Goal: Transaction & Acquisition: Purchase product/service

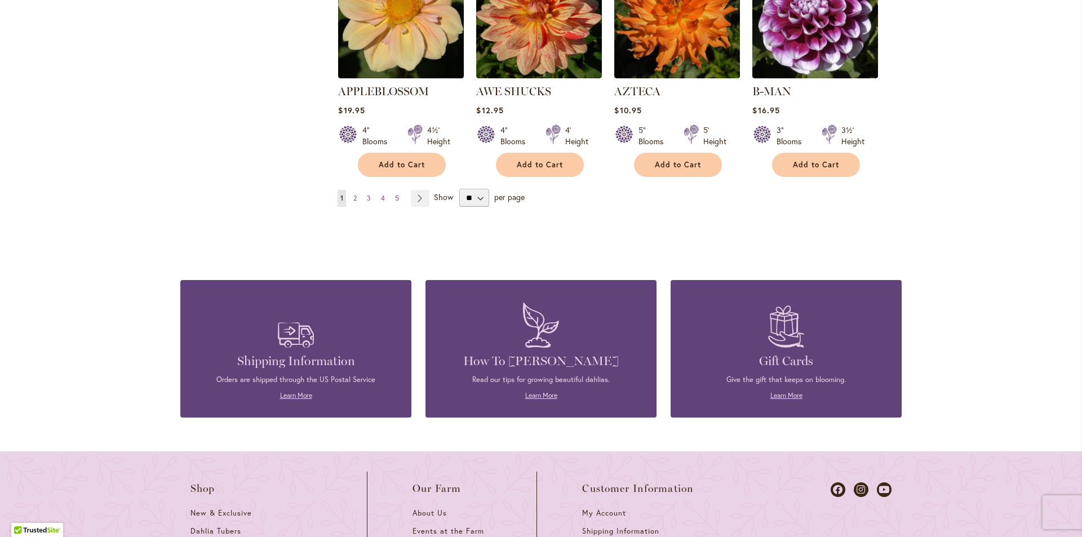
scroll to position [1071, 0]
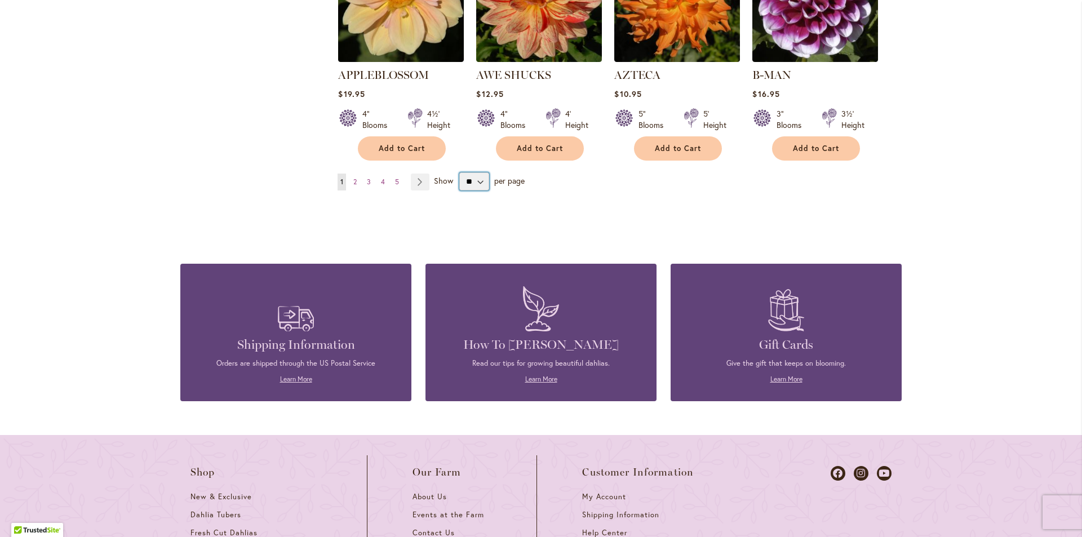
click at [473, 172] on select "** ** ** **" at bounding box center [474, 181] width 30 height 18
select select "**"
click at [459, 172] on select "** ** ** **" at bounding box center [474, 181] width 30 height 18
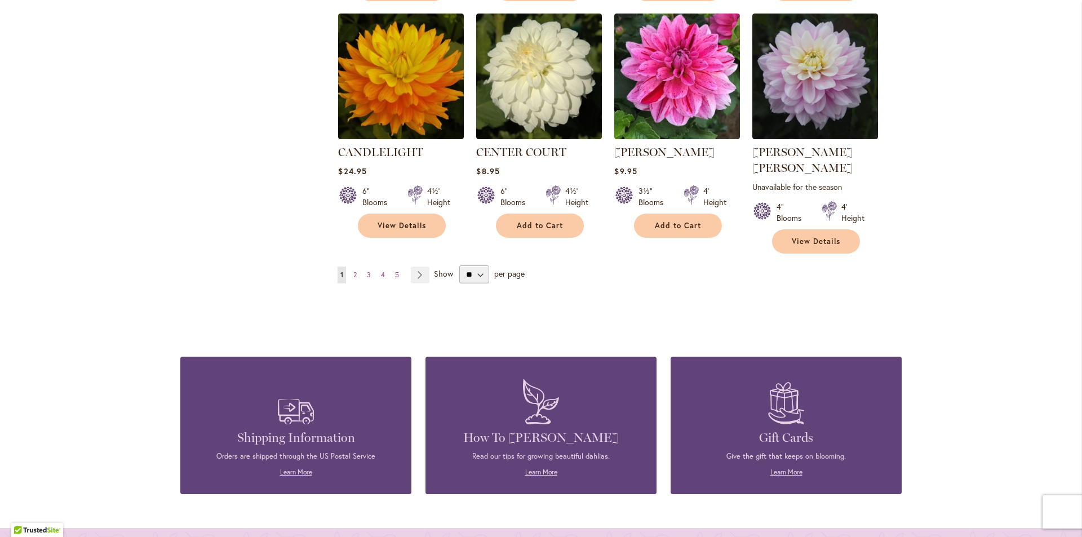
scroll to position [3845, 0]
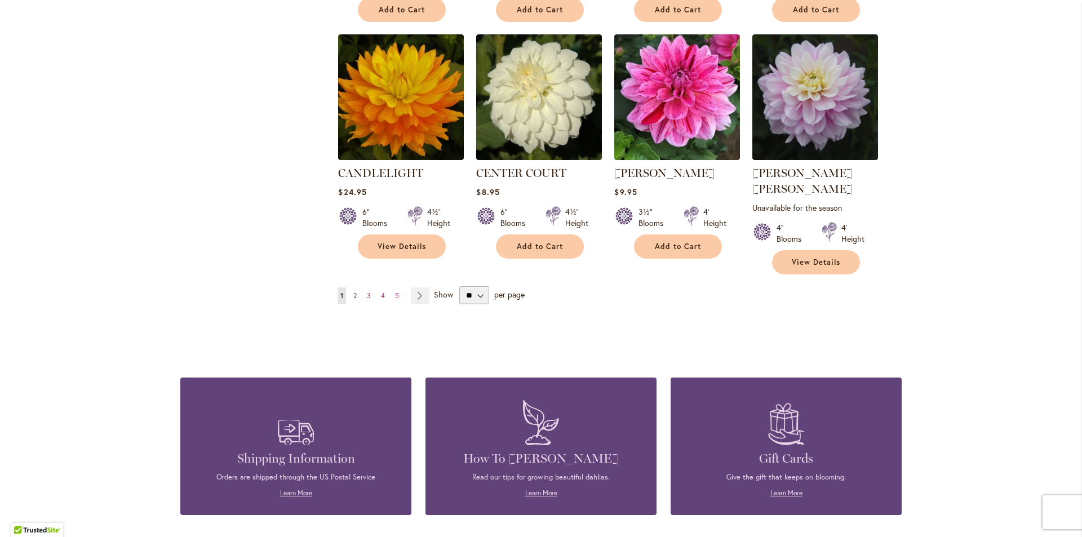
click at [351, 287] on link "Page 2" at bounding box center [355, 295] width 9 height 17
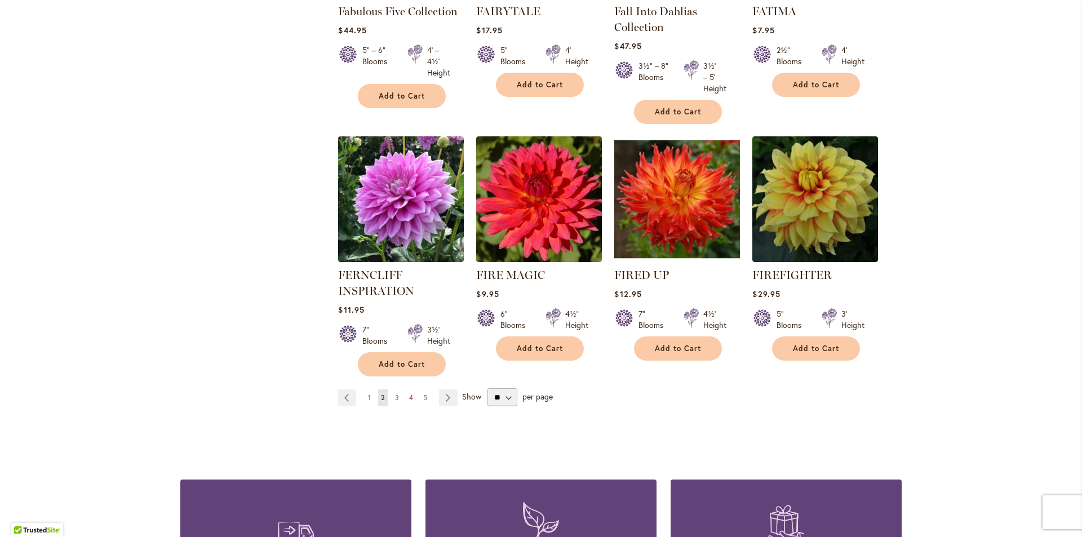
scroll to position [3845, 0]
click at [395, 393] on span "3" at bounding box center [397, 397] width 4 height 8
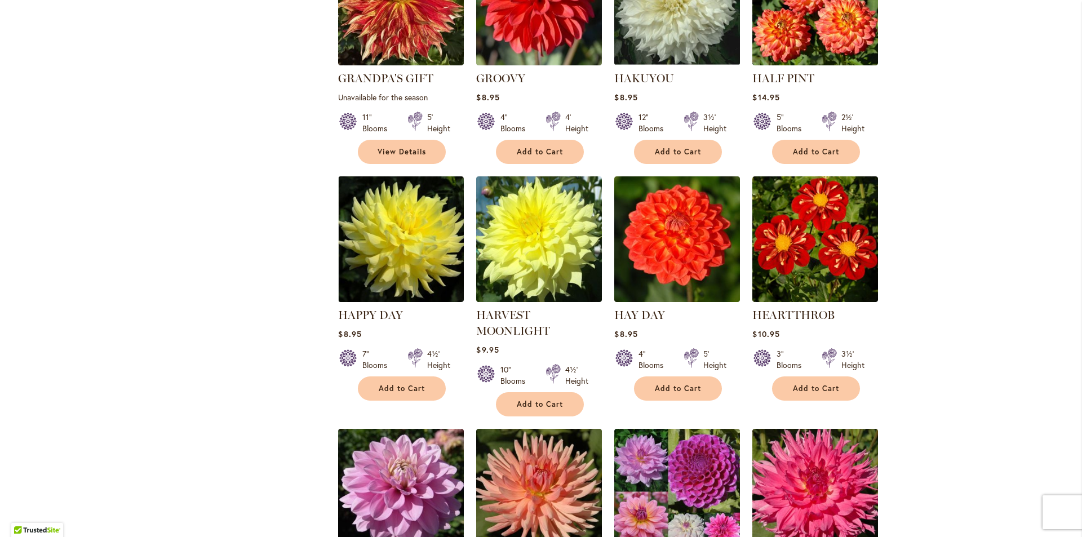
scroll to position [2323, 0]
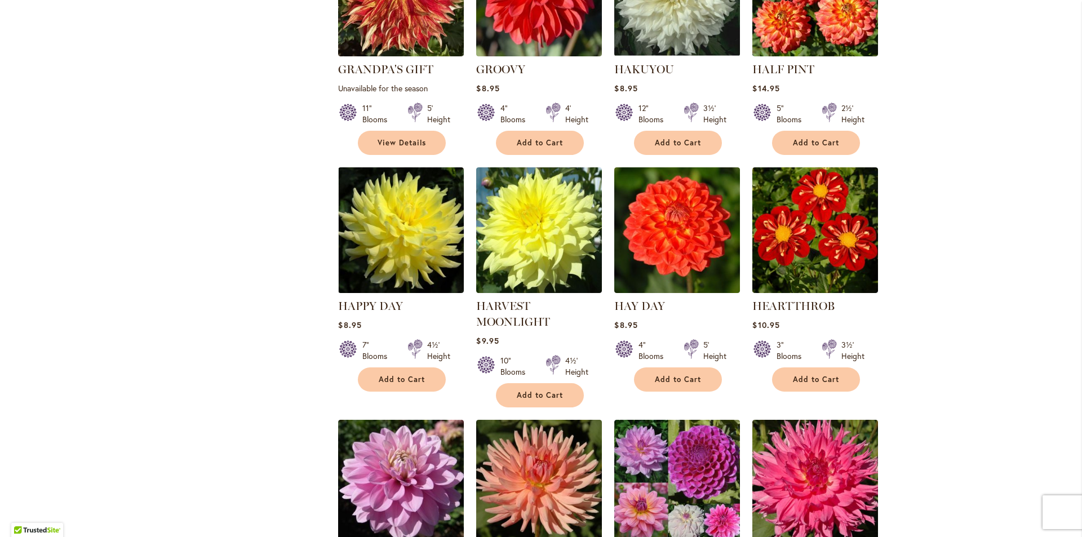
click at [820, 298] on div "HEARTTHROB Rating: 100% 2 Reviews $10.95 3" Blooms 3½' Height Add to Cart" at bounding box center [815, 342] width 126 height 88
click at [822, 375] on span "Add to Cart" at bounding box center [816, 380] width 46 height 10
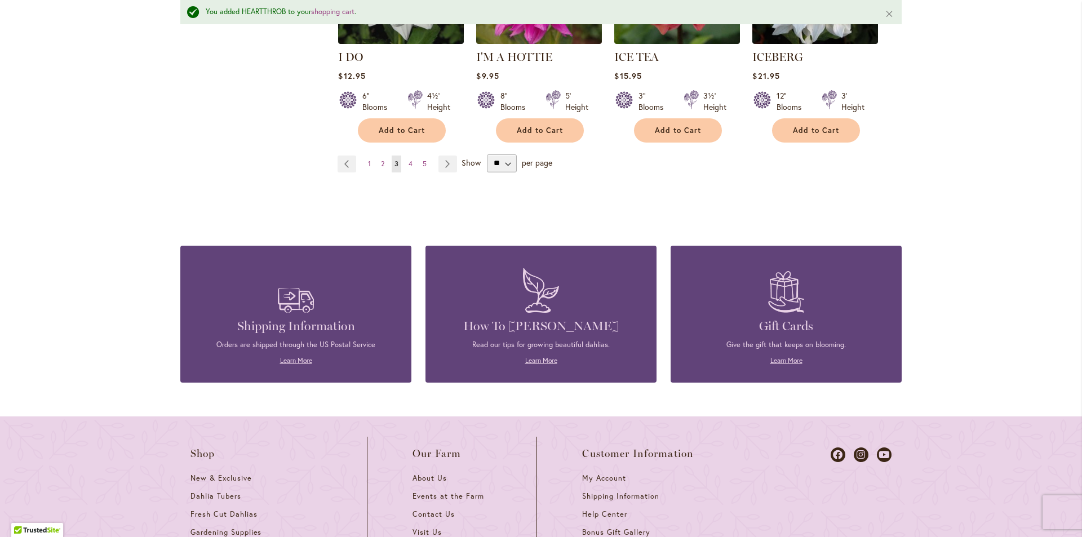
scroll to position [4100, 0]
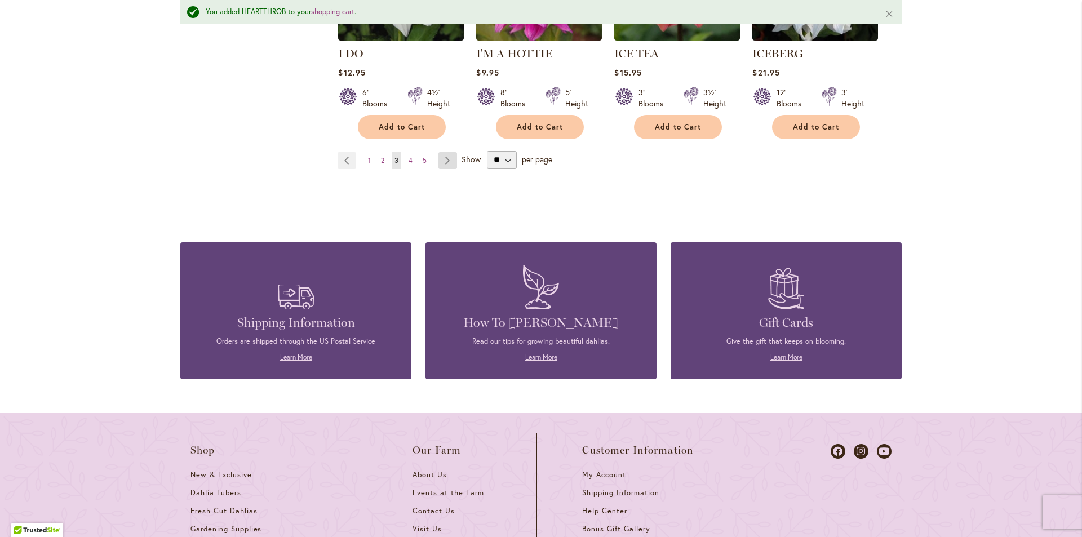
click at [443, 152] on link "Page Next" at bounding box center [447, 160] width 19 height 17
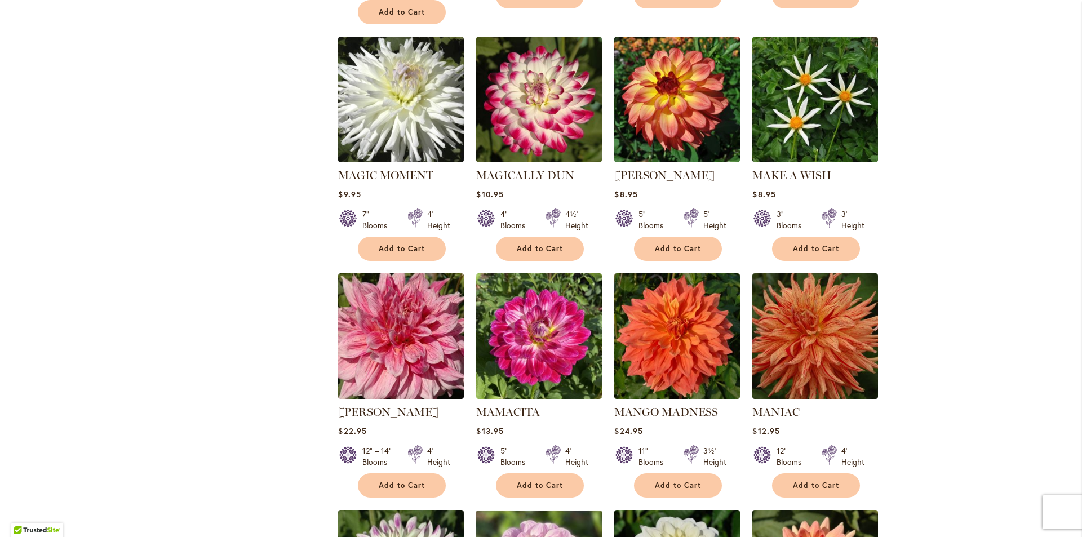
scroll to position [3450, 0]
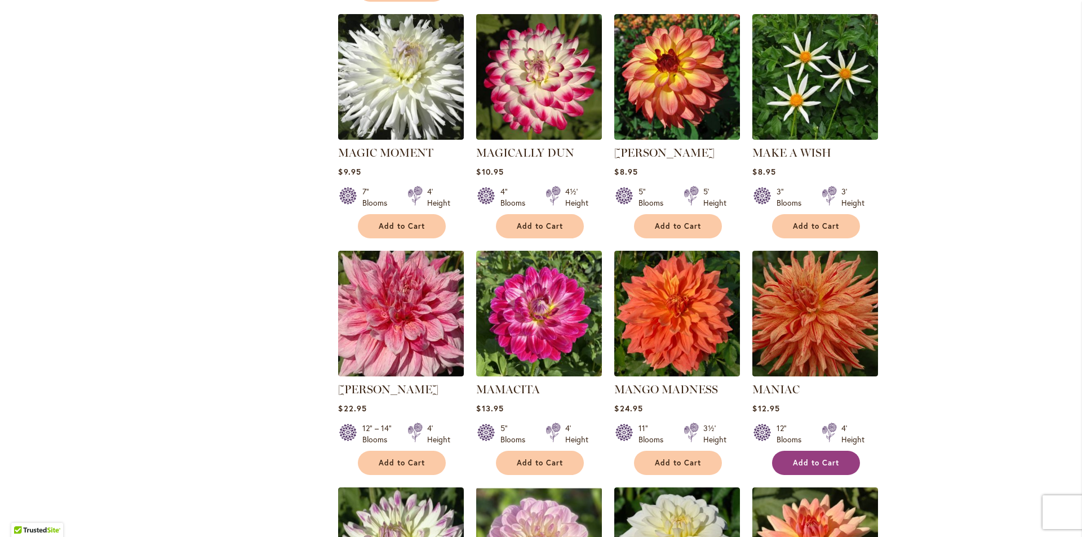
click at [812, 458] on span "Add to Cart" at bounding box center [816, 463] width 46 height 10
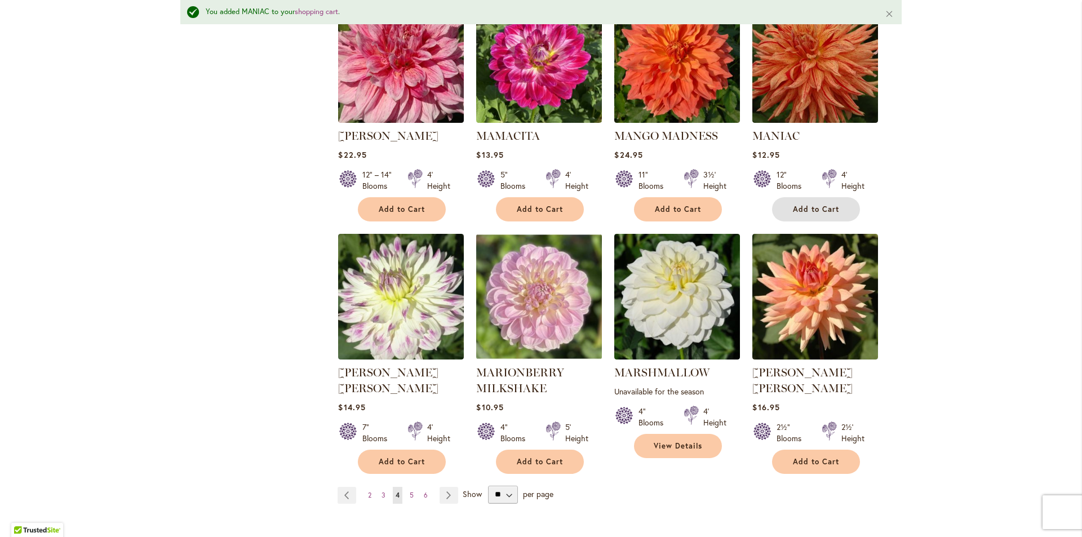
scroll to position [3762, 0]
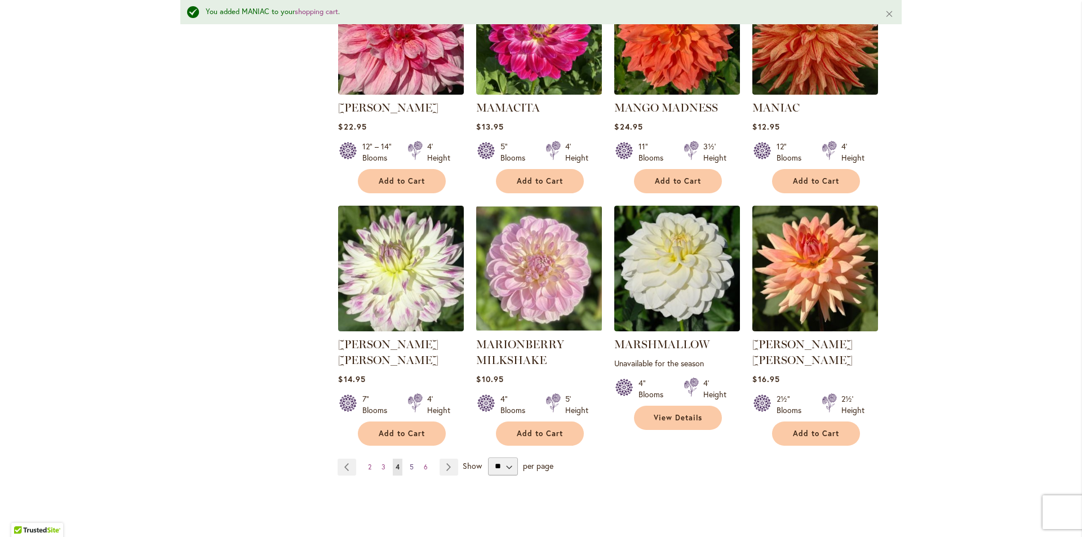
click at [410, 463] on span "5" at bounding box center [412, 467] width 4 height 8
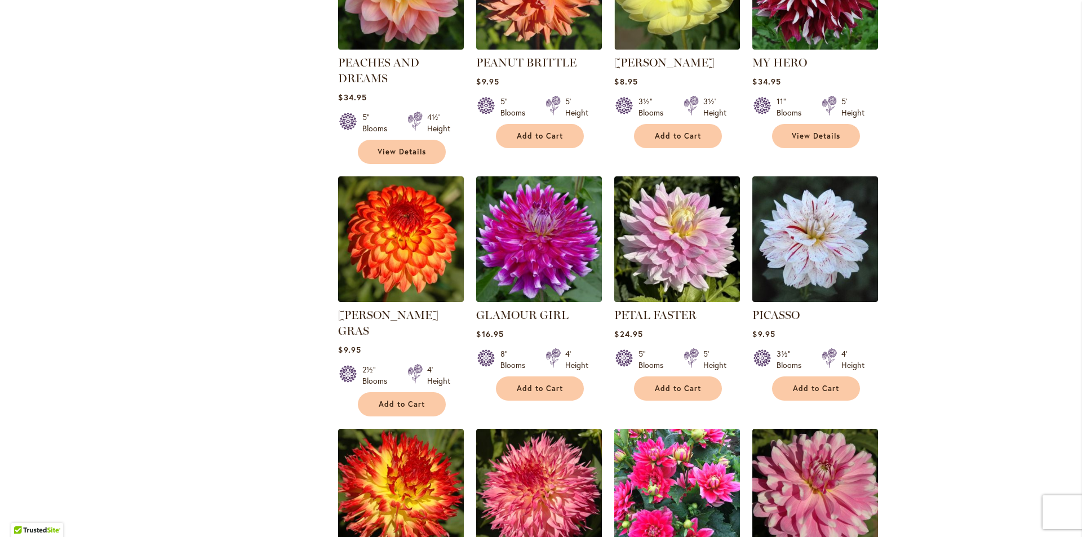
scroll to position [3338, 0]
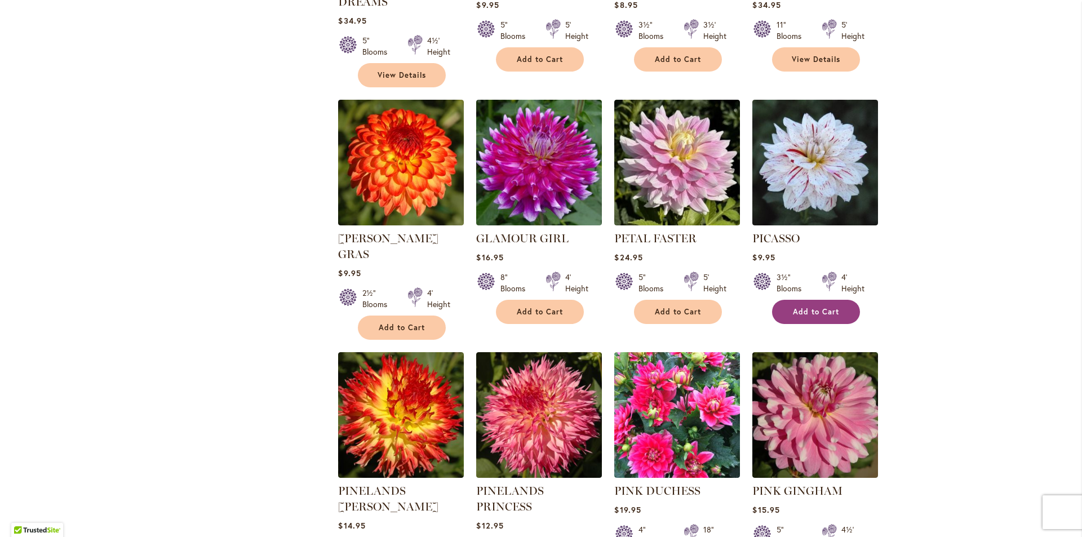
click at [821, 300] on button "Add to Cart" at bounding box center [816, 312] width 88 height 24
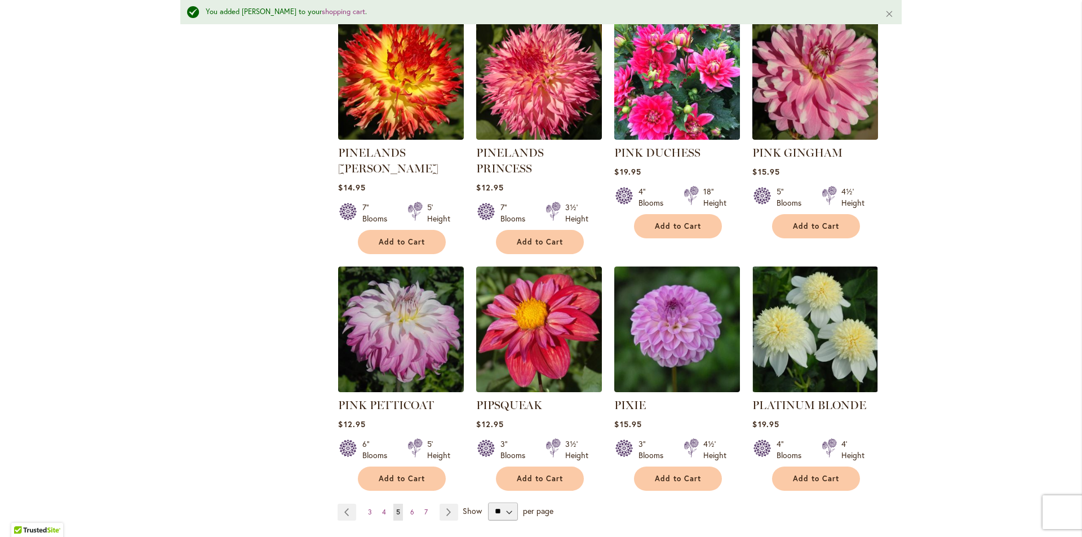
scroll to position [3819, 0]
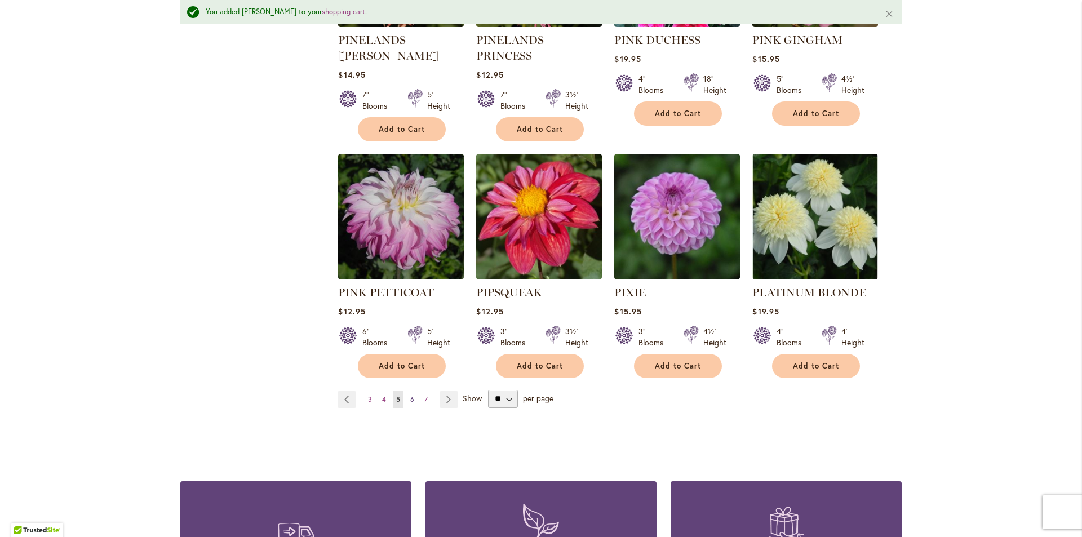
click at [407, 391] on link "Page 6" at bounding box center [412, 399] width 10 height 17
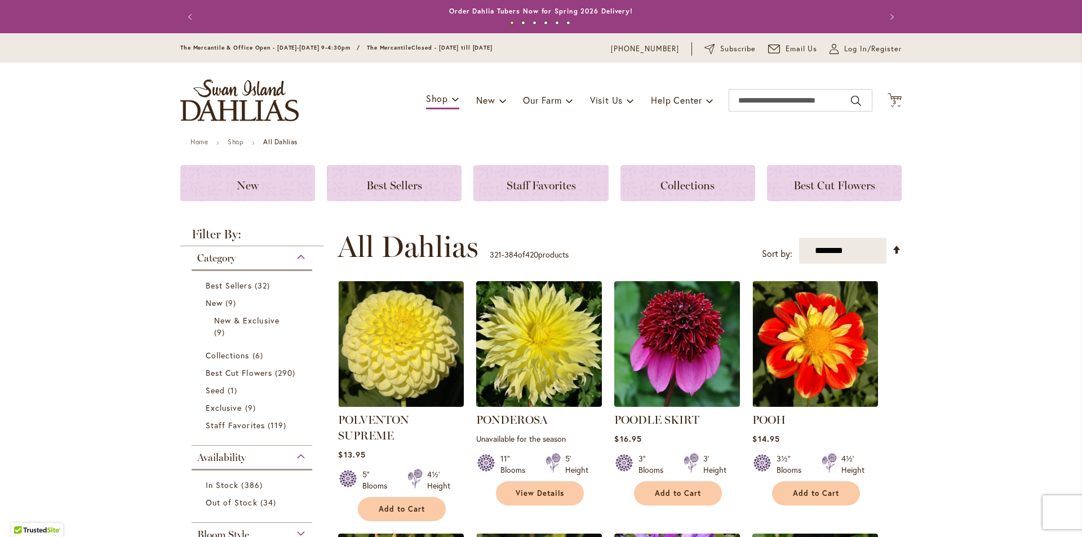
scroll to position [238, 0]
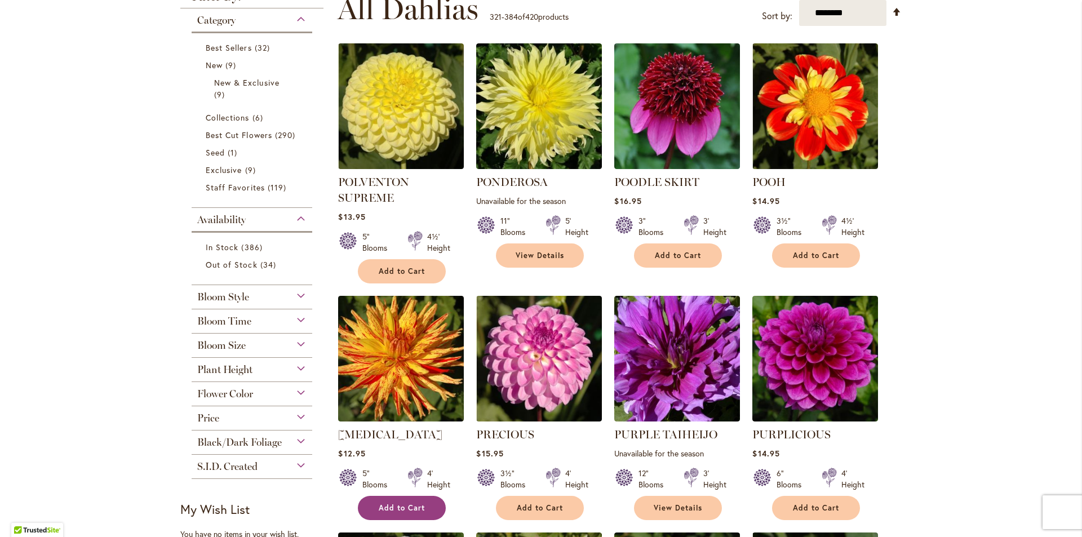
click at [394, 507] on span "Add to Cart" at bounding box center [402, 508] width 46 height 10
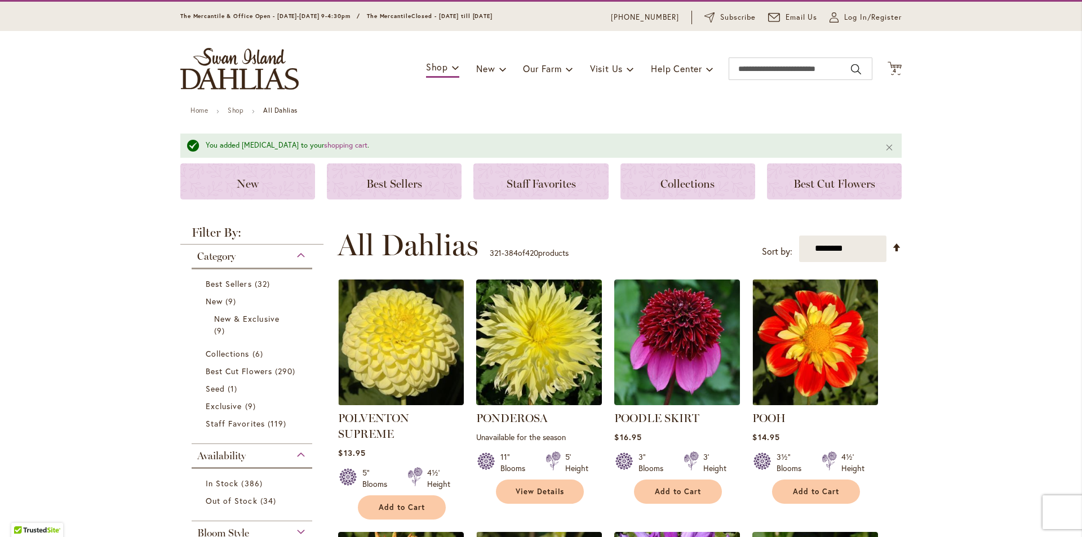
scroll to position [0, 0]
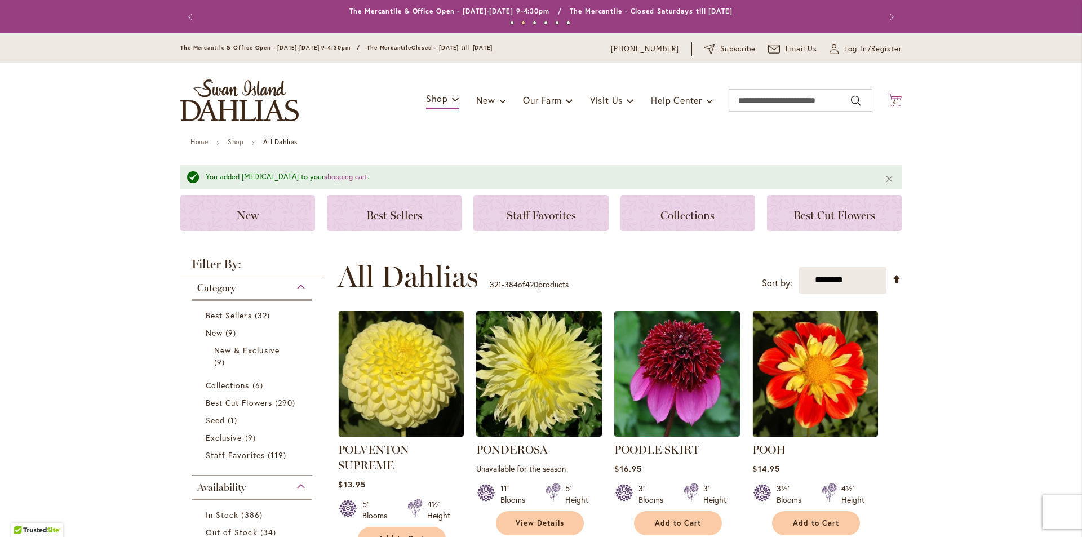
click at [892, 96] on icon at bounding box center [895, 100] width 14 height 14
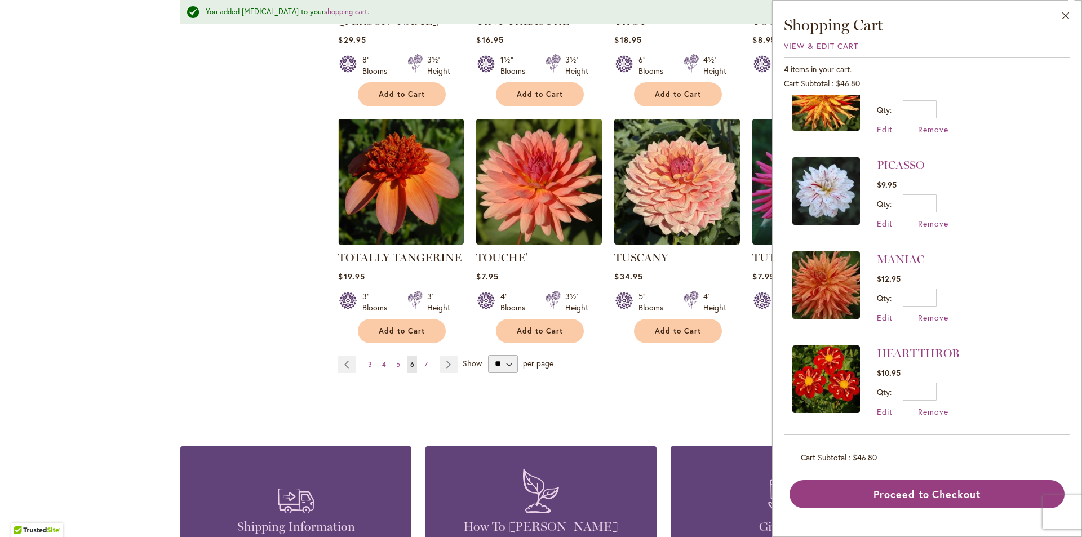
scroll to position [4058, 0]
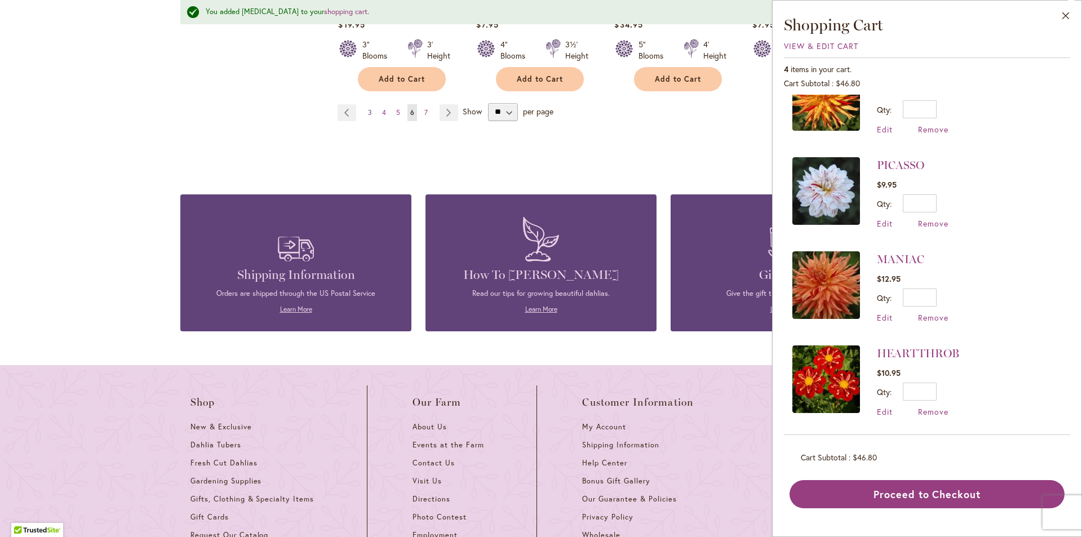
click at [368, 108] on span "3" at bounding box center [370, 112] width 4 height 8
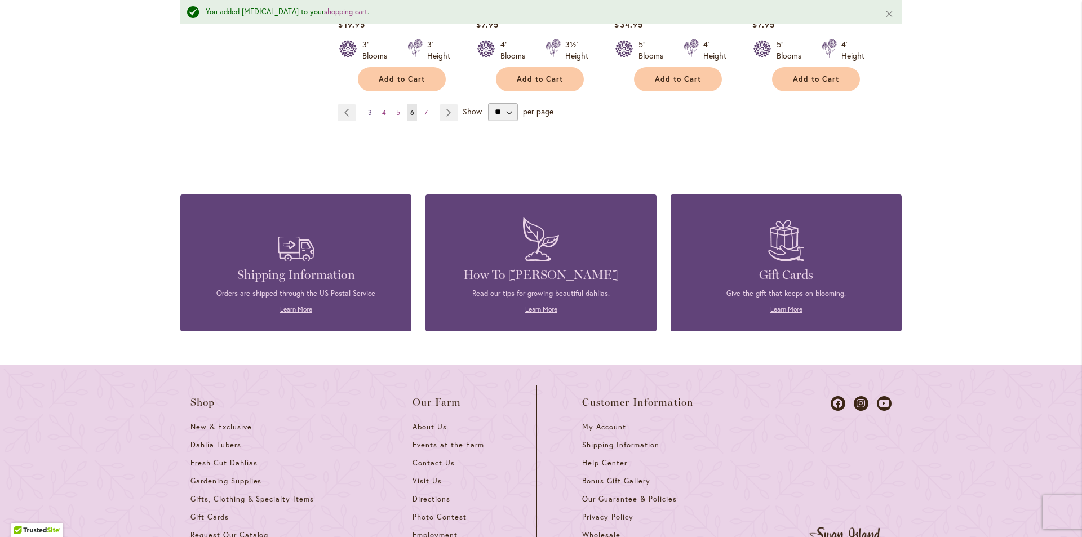
scroll to position [0, 0]
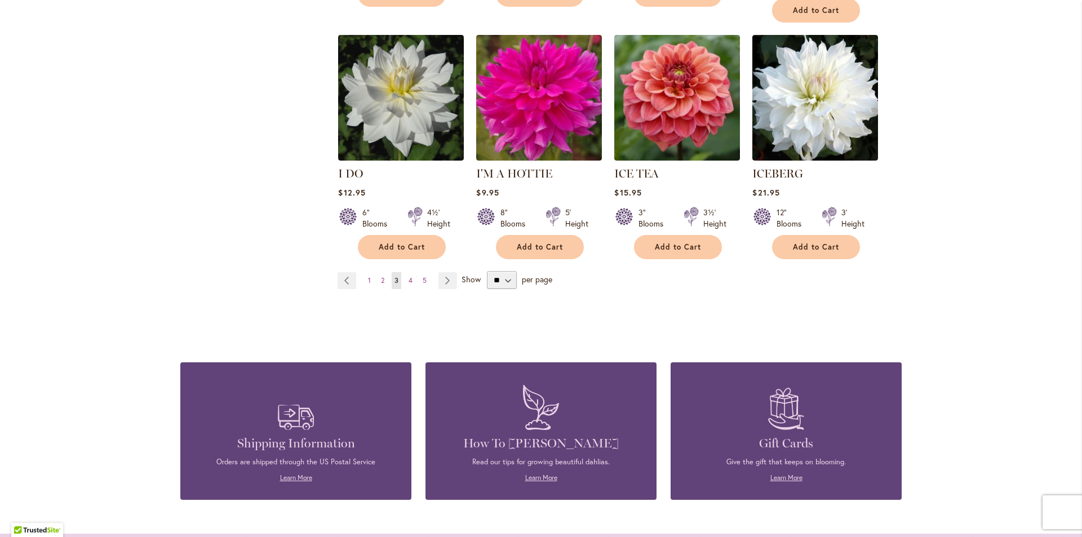
scroll to position [3958, 0]
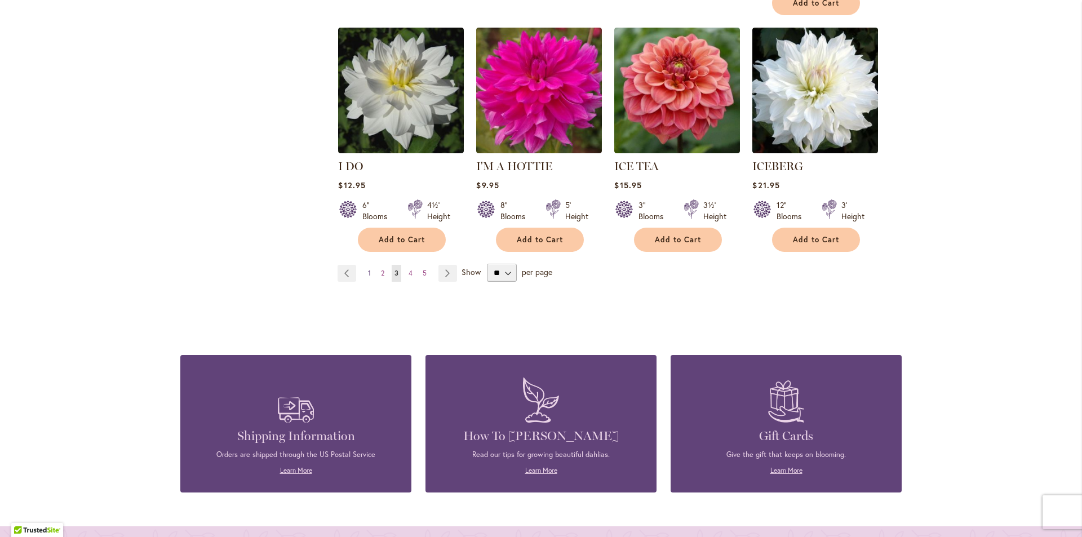
click at [368, 269] on span "1" at bounding box center [369, 273] width 3 height 8
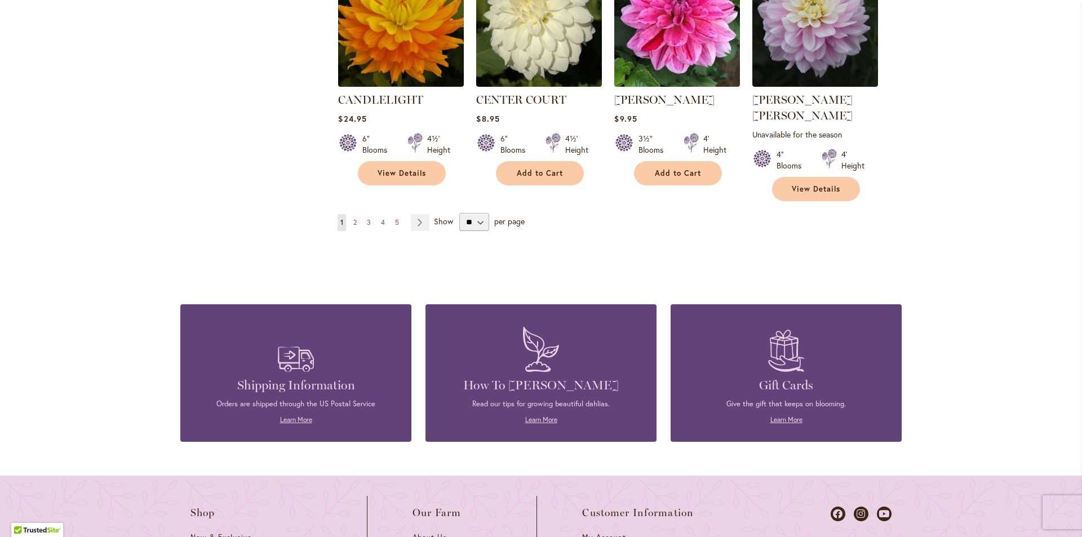
scroll to position [3901, 0]
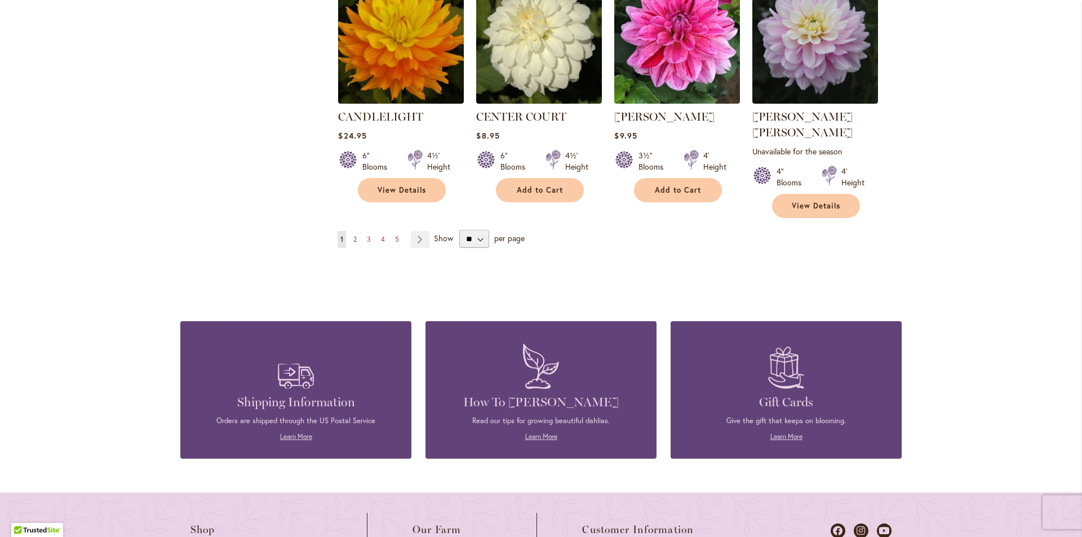
click at [353, 235] on span "2" at bounding box center [354, 239] width 3 height 8
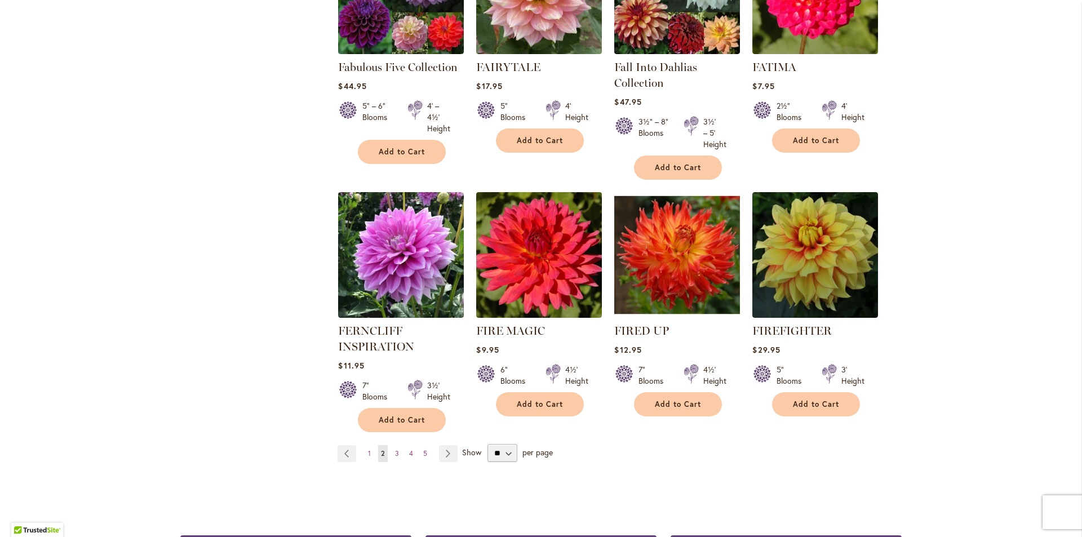
scroll to position [4014, 0]
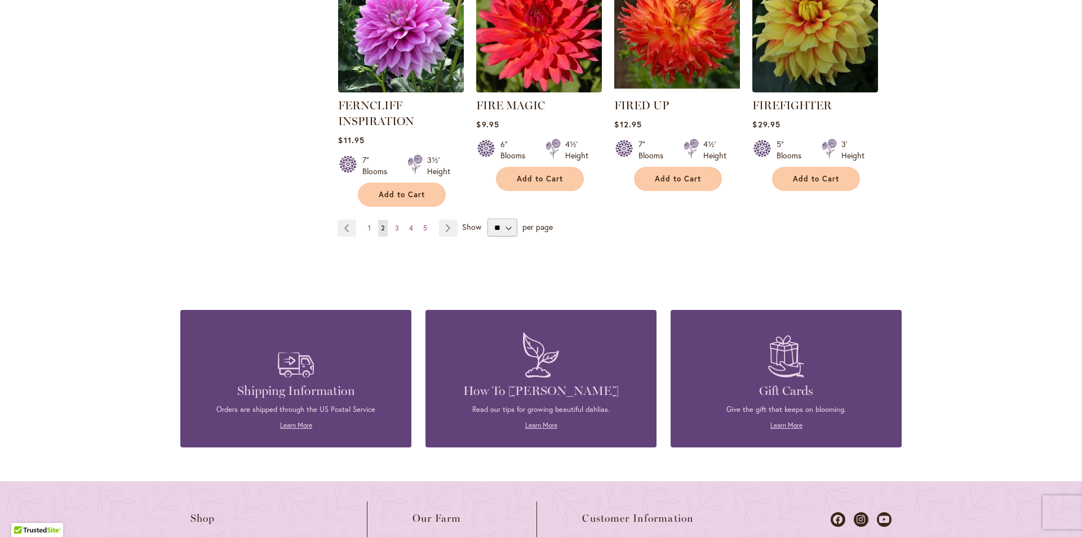
click at [368, 224] on span "1" at bounding box center [369, 228] width 3 height 8
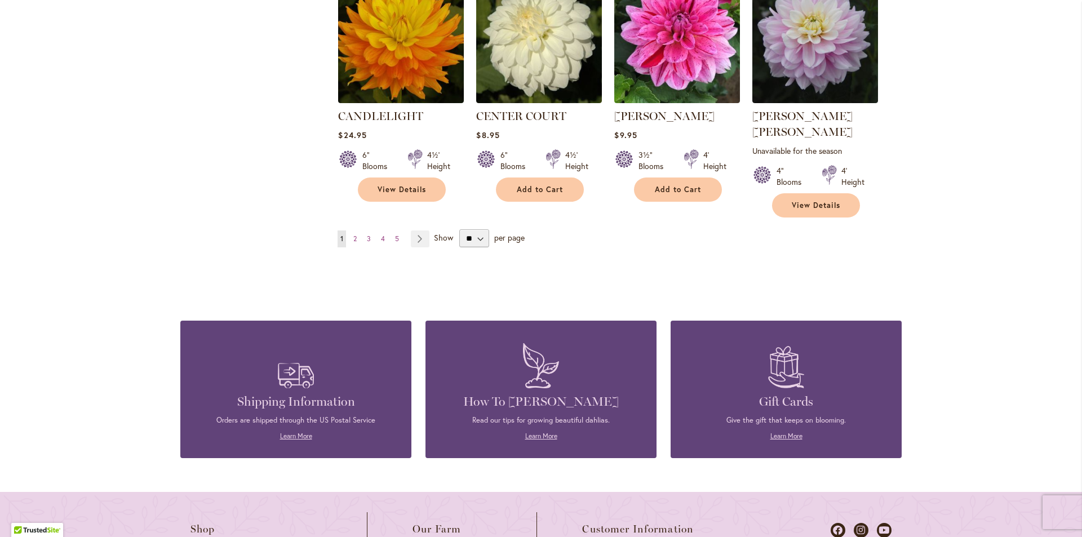
scroll to position [3744, 0]
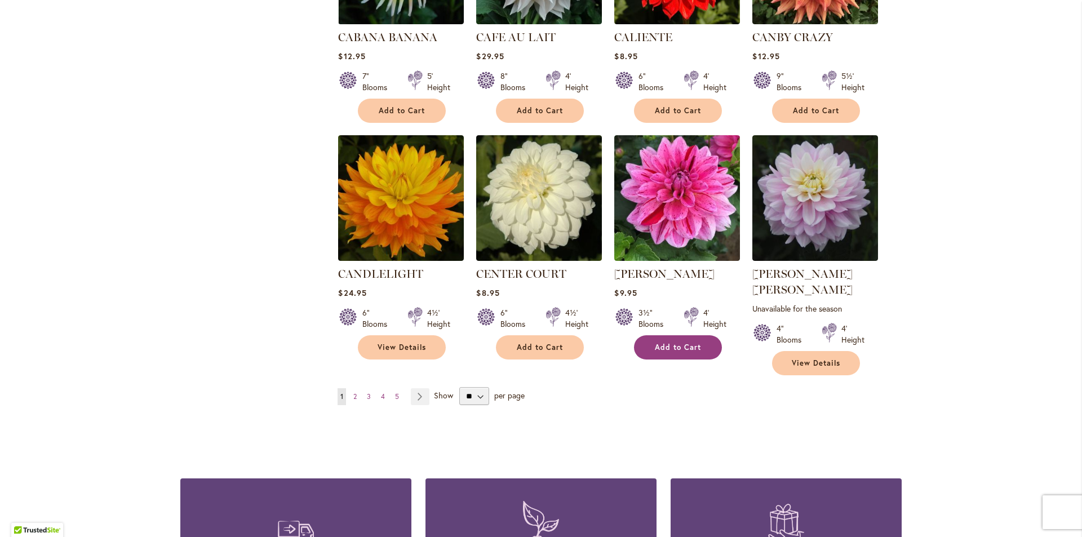
click at [658, 343] on span "Add to Cart" at bounding box center [678, 348] width 46 height 10
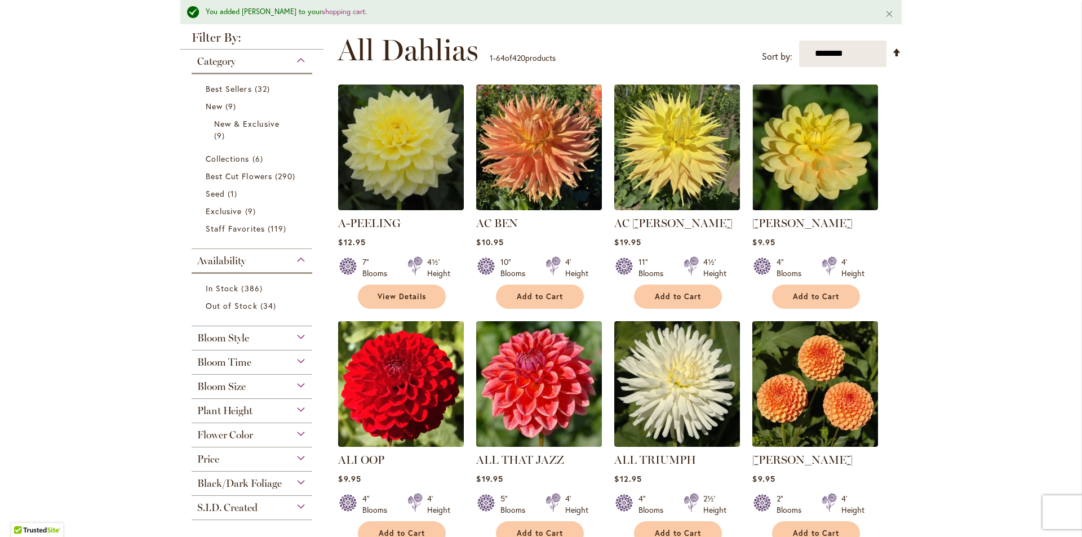
scroll to position [0, 0]
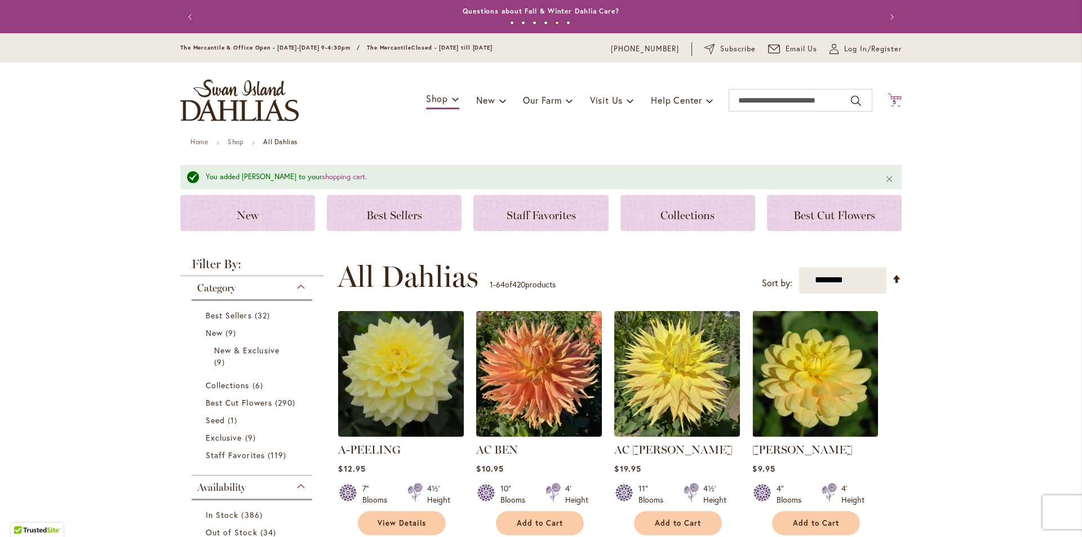
click at [894, 100] on span "5 5 items" at bounding box center [894, 103] width 11 height 6
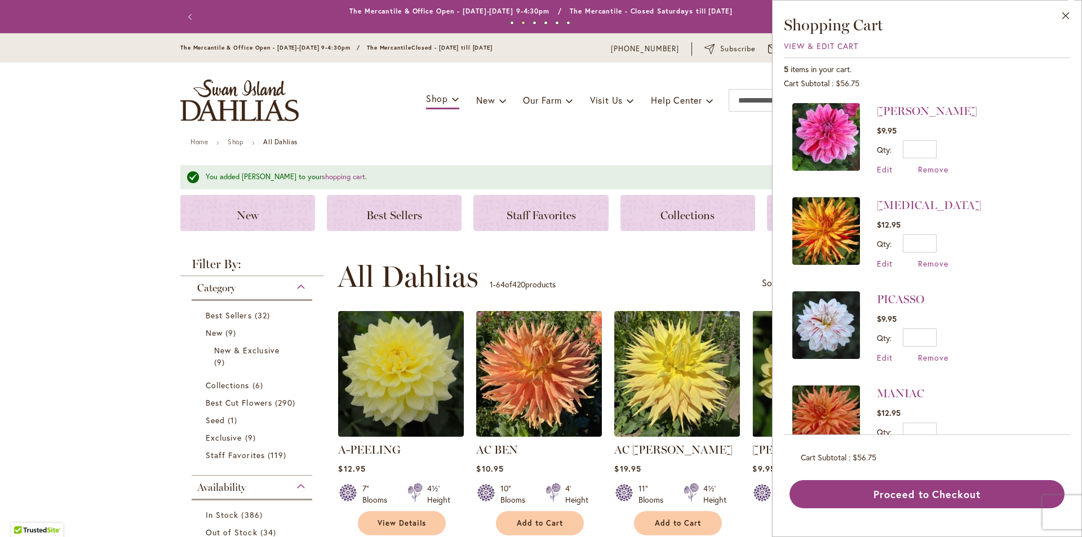
click at [817, 138] on img at bounding box center [826, 137] width 68 height 68
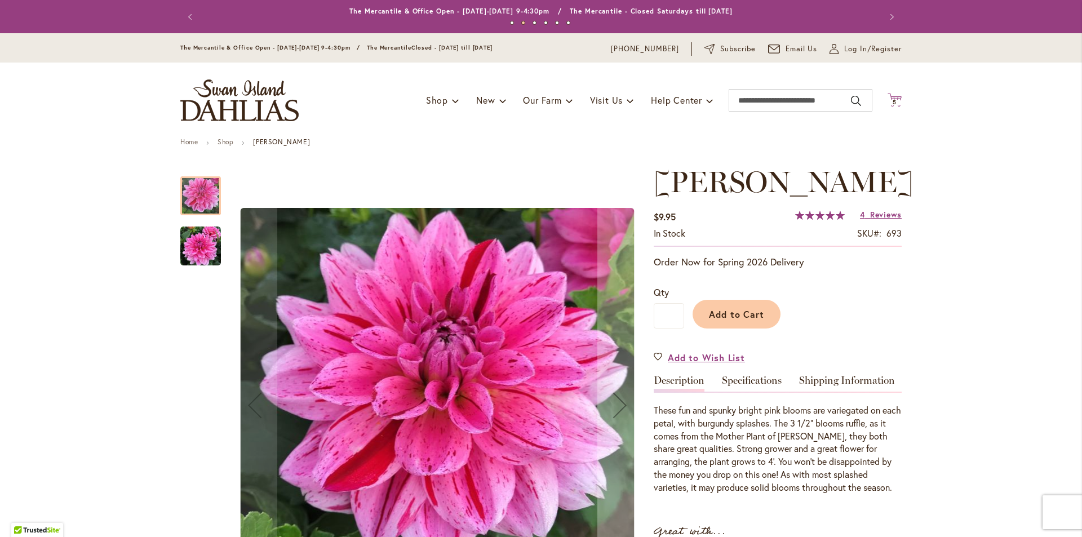
click at [893, 103] on span "5" at bounding box center [895, 102] width 4 height 7
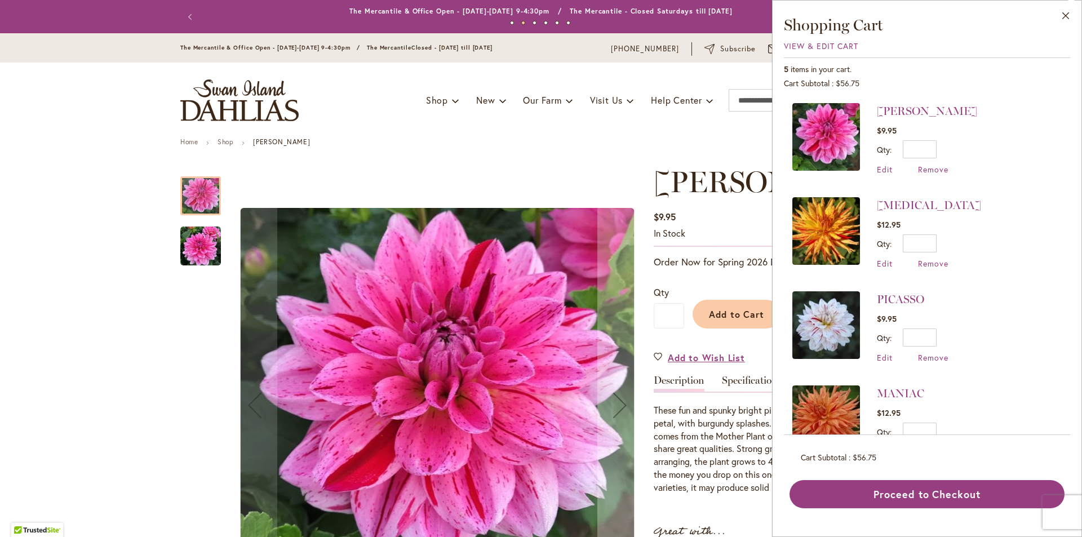
click at [829, 218] on img at bounding box center [826, 231] width 68 height 68
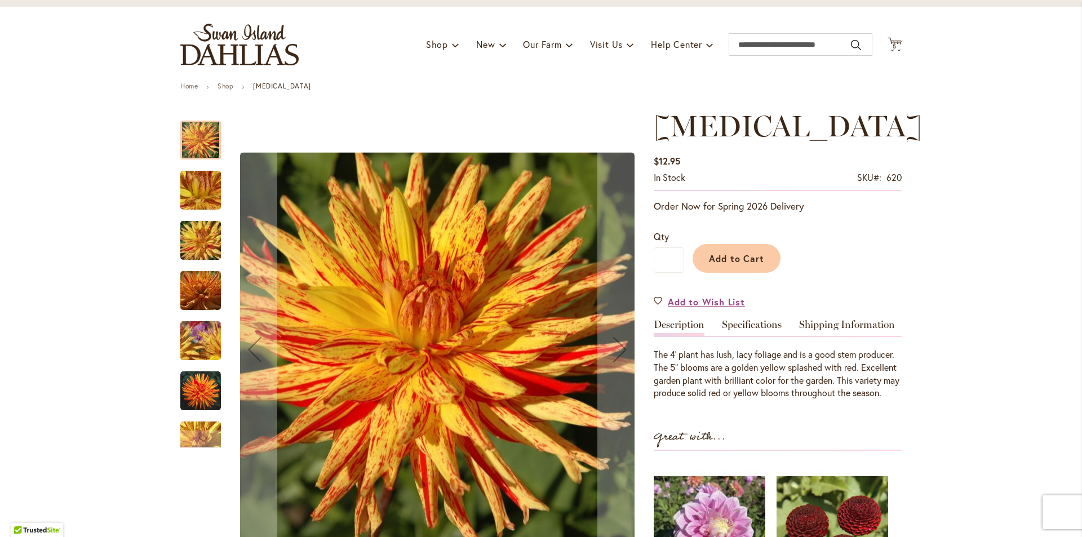
scroll to position [56, 0]
click at [893, 43] on span "5" at bounding box center [895, 45] width 4 height 7
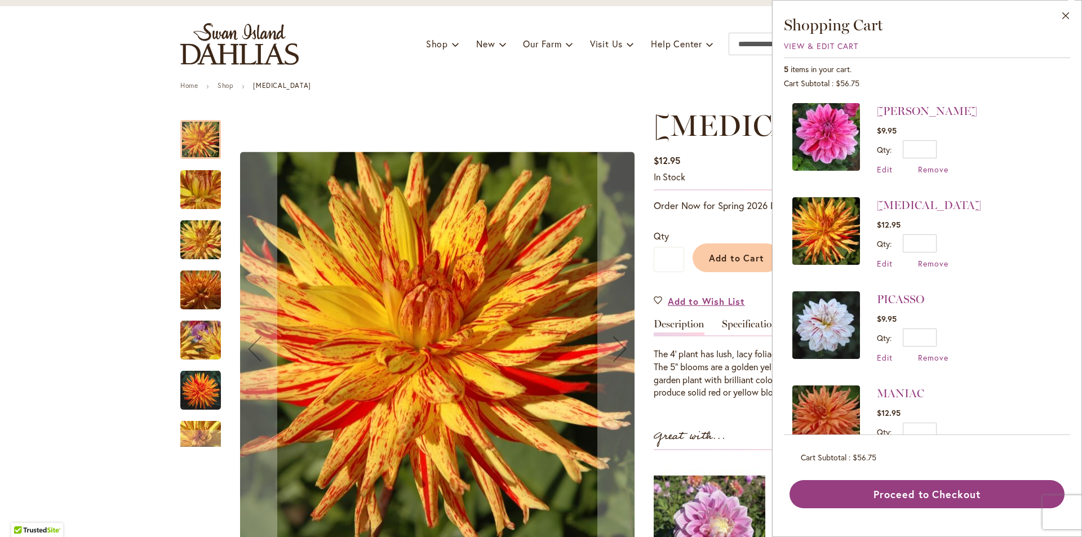
click at [833, 323] on img at bounding box center [826, 325] width 68 height 68
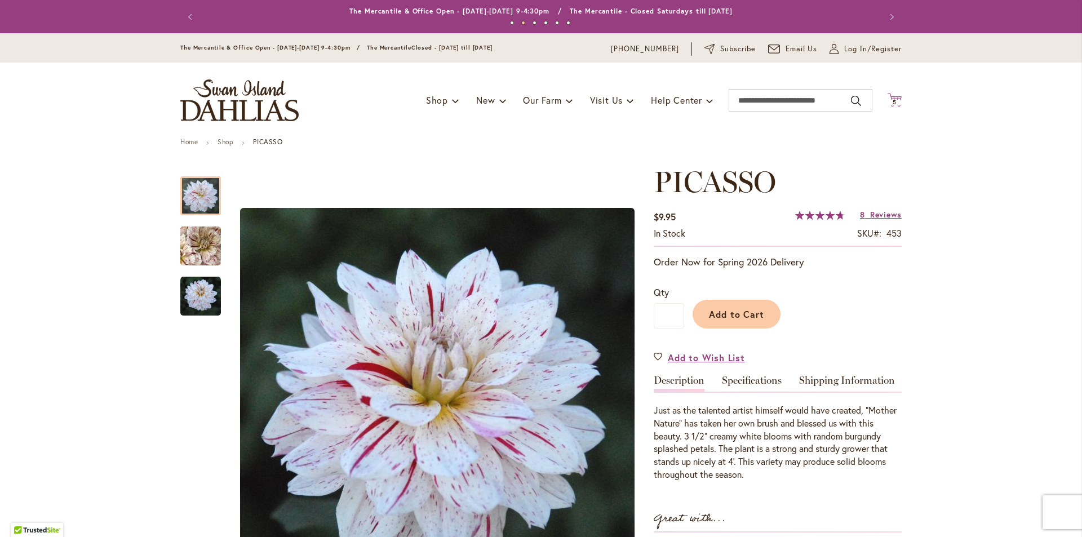
click at [893, 100] on span "5 5 items" at bounding box center [894, 103] width 11 height 6
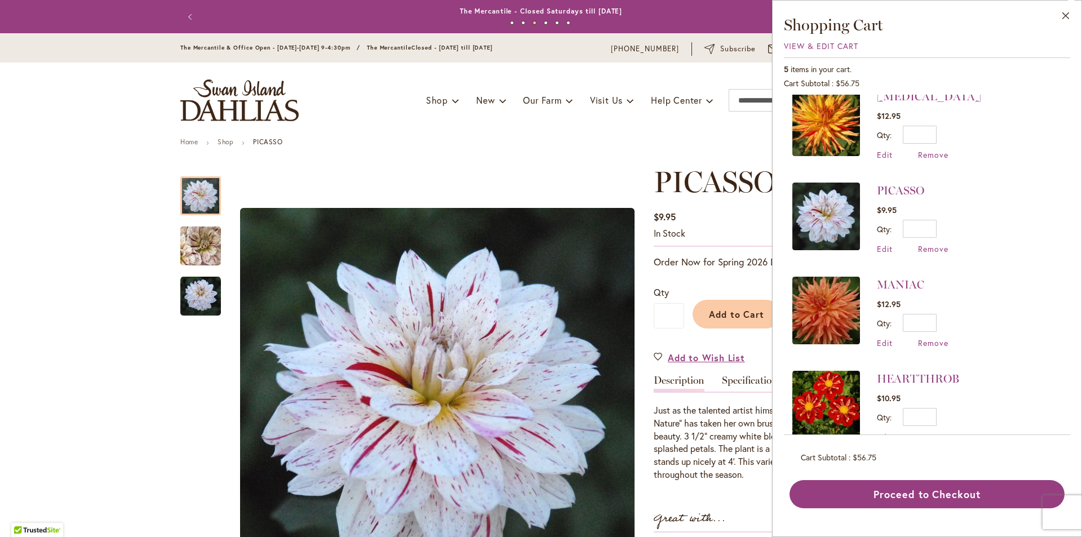
scroll to position [113, 0]
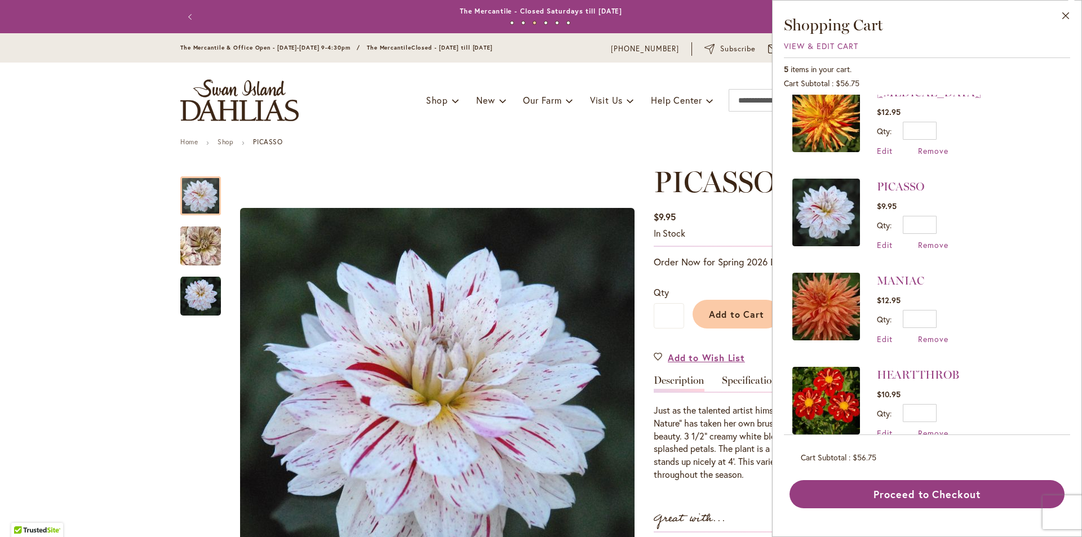
click at [829, 307] on img at bounding box center [826, 307] width 68 height 68
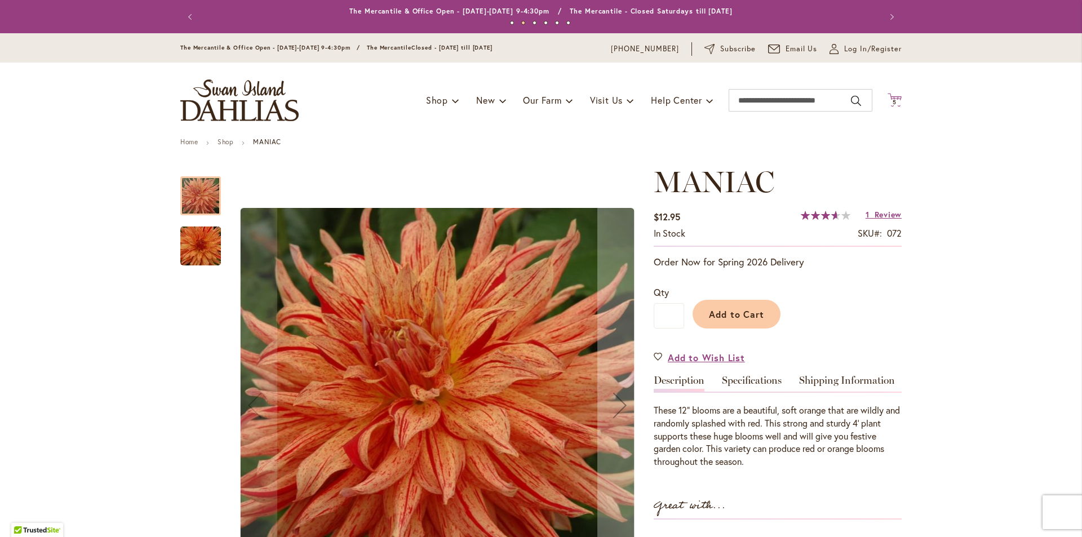
click at [893, 100] on span "5" at bounding box center [895, 102] width 4 height 7
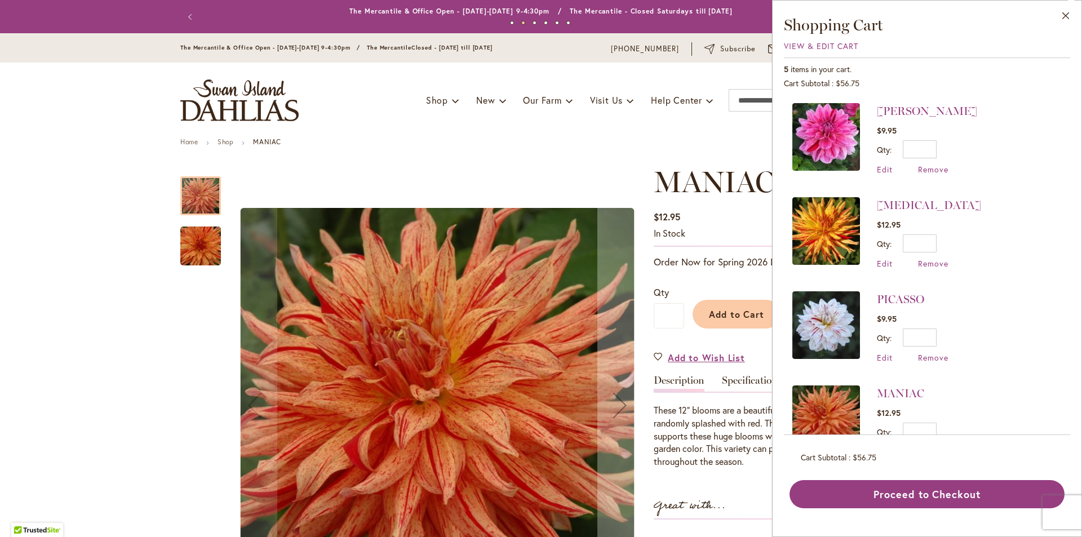
scroll to position [134, 0]
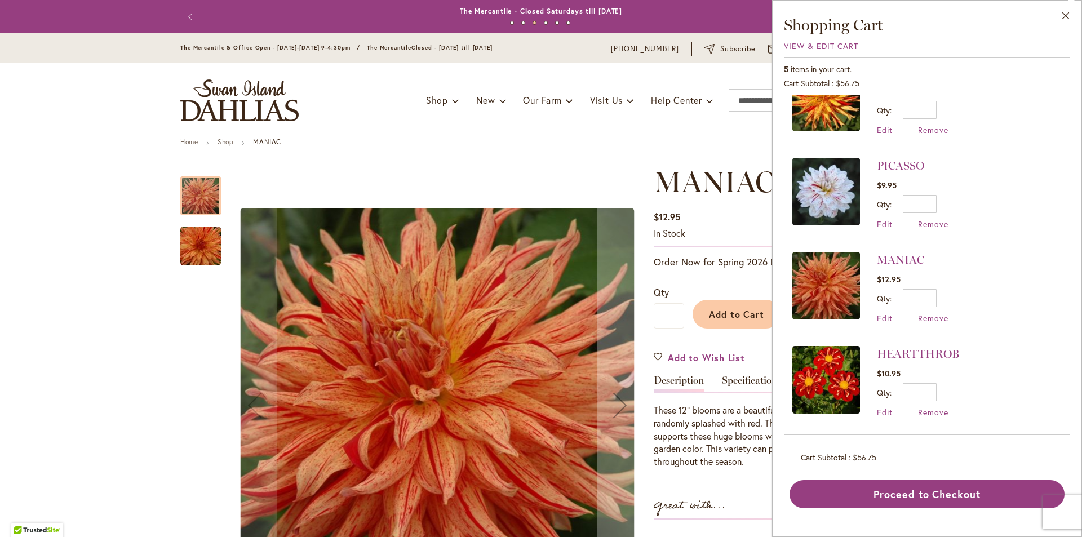
click at [822, 381] on img at bounding box center [826, 380] width 68 height 68
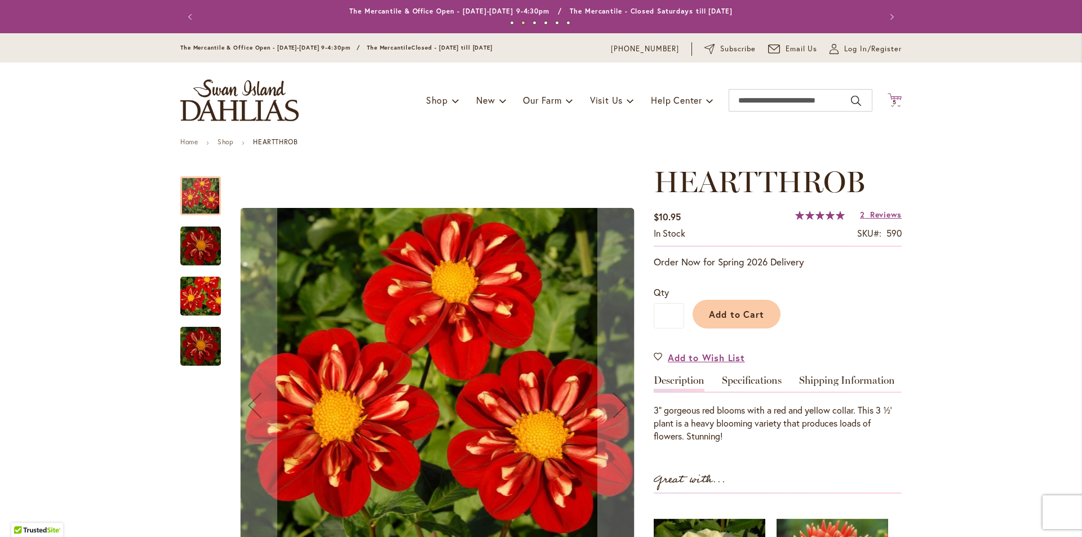
click at [894, 101] on span "5 5 items" at bounding box center [894, 103] width 11 height 6
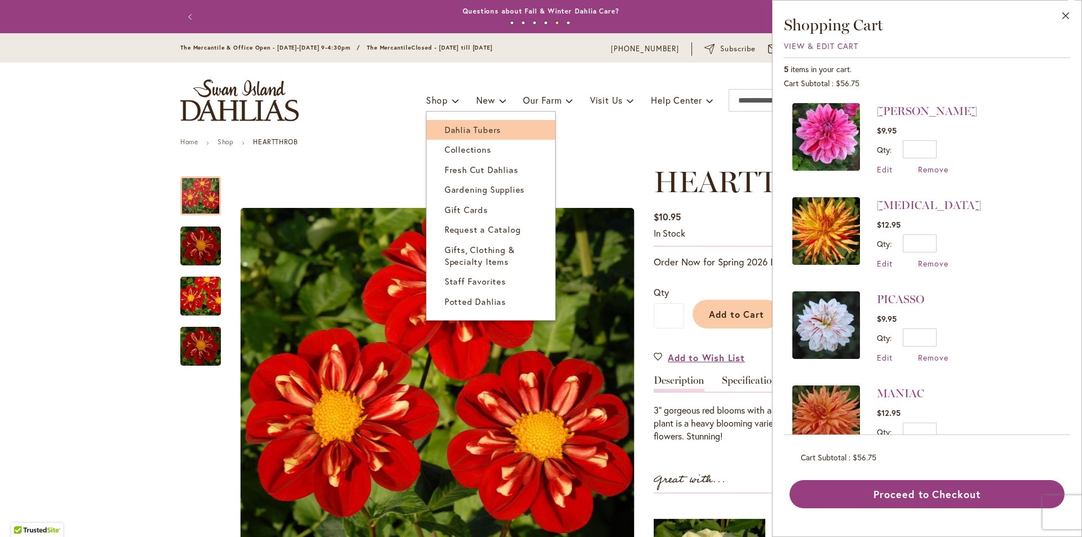
click at [454, 132] on span "Dahlia Tubers" at bounding box center [473, 129] width 56 height 11
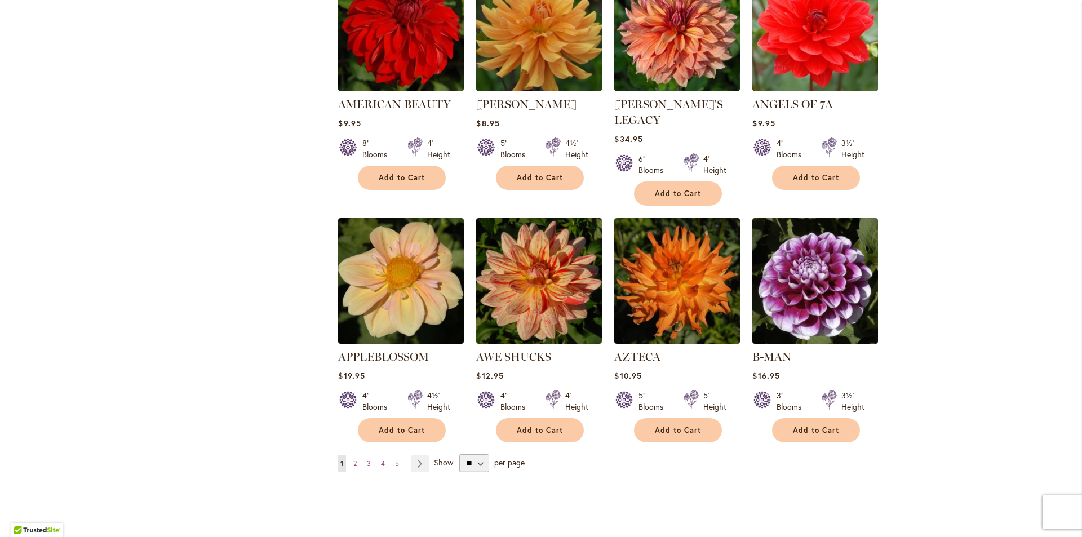
scroll to position [845, 0]
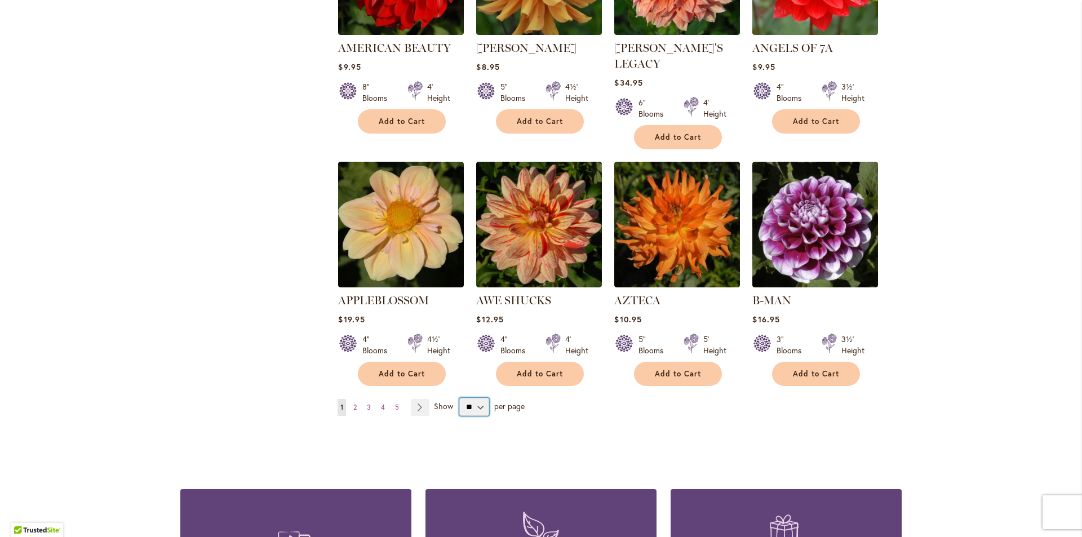
click at [473, 398] on select "** ** ** **" at bounding box center [474, 407] width 30 height 18
select select "**"
click at [459, 398] on select "** ** ** **" at bounding box center [474, 407] width 30 height 18
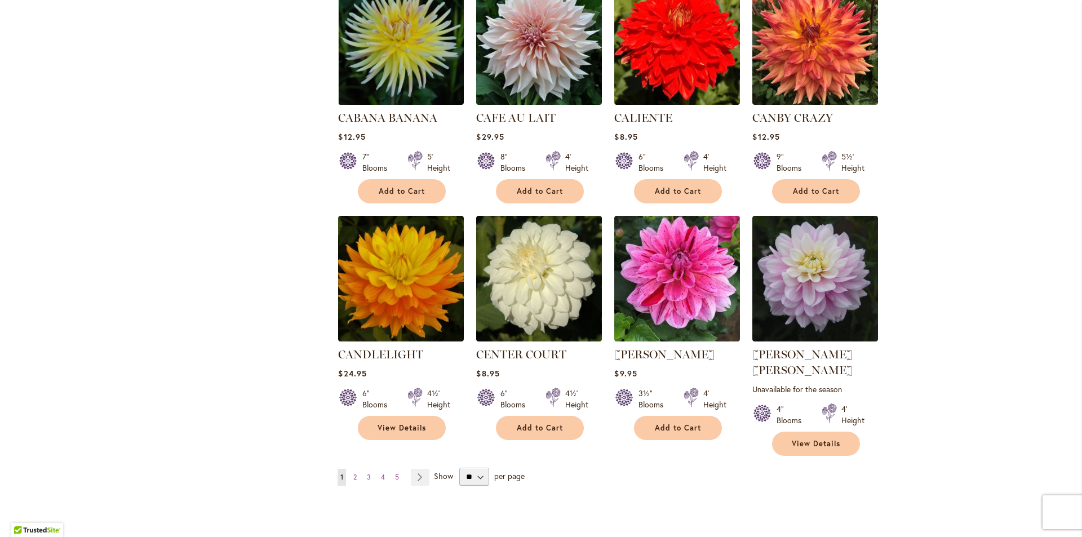
scroll to position [3720, 0]
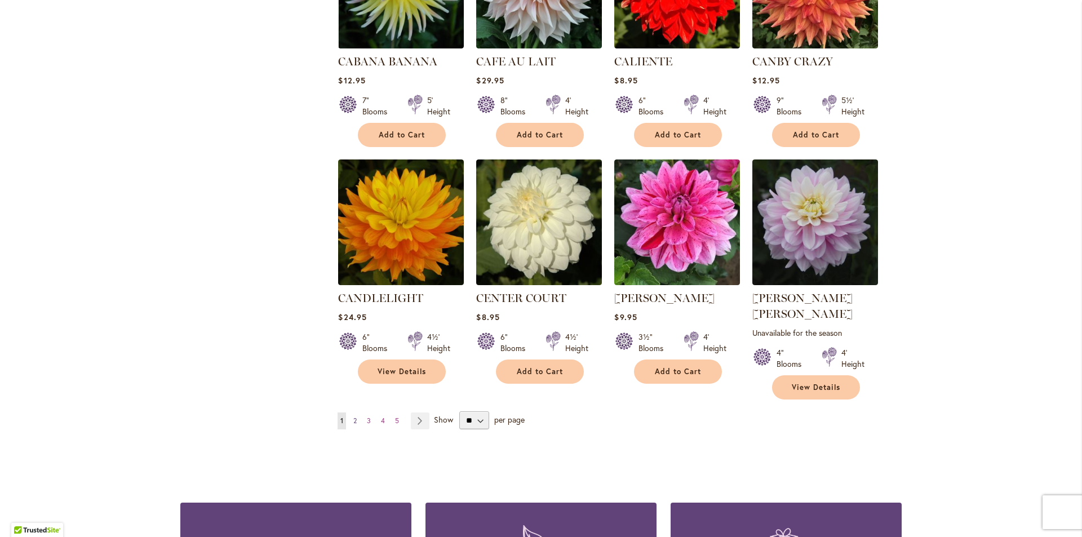
click at [353, 417] on span "2" at bounding box center [354, 421] width 3 height 8
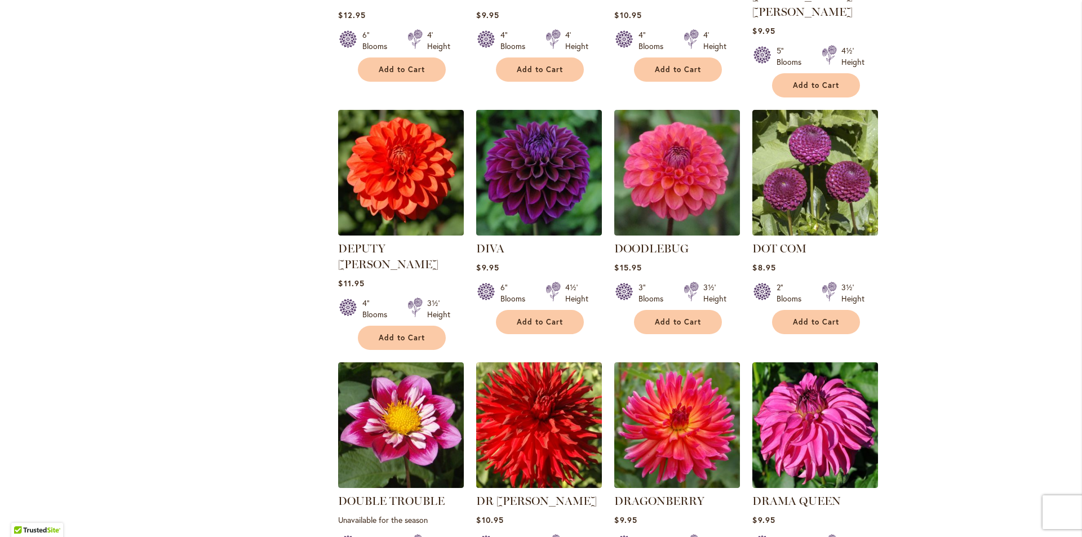
scroll to position [2436, 0]
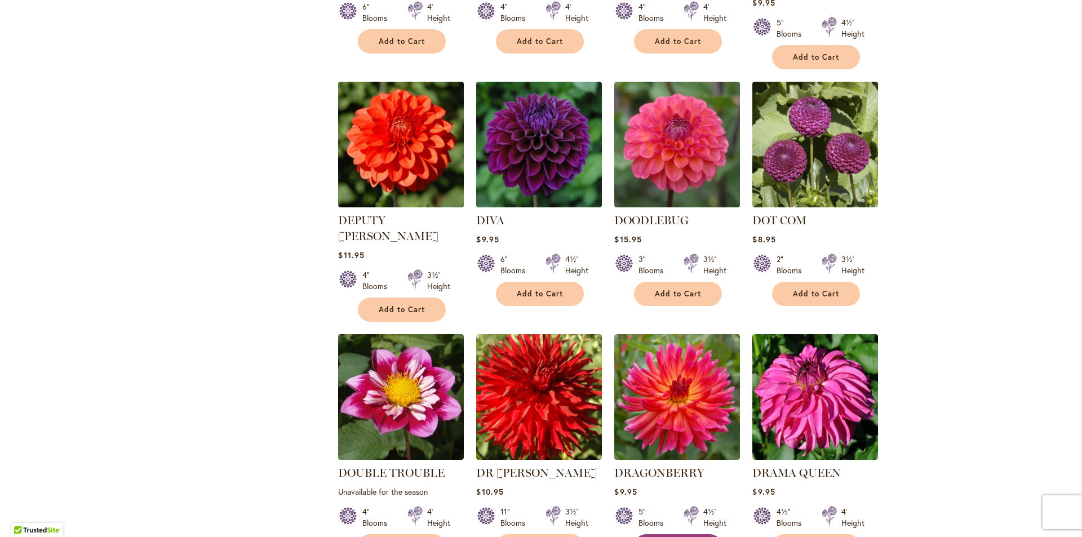
click at [667, 537] on span "Add to Cart" at bounding box center [678, 547] width 46 height 10
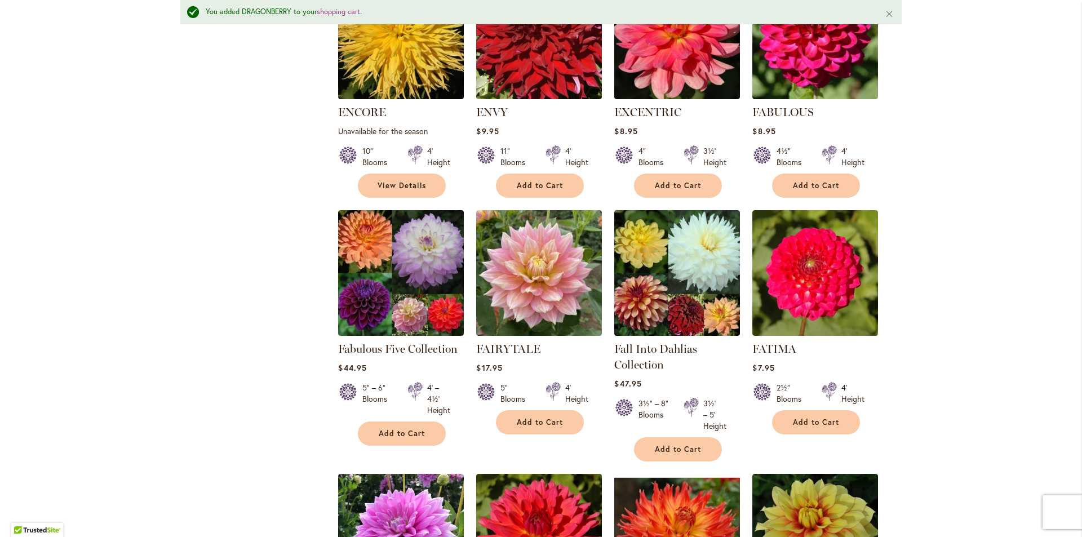
scroll to position [3593, 0]
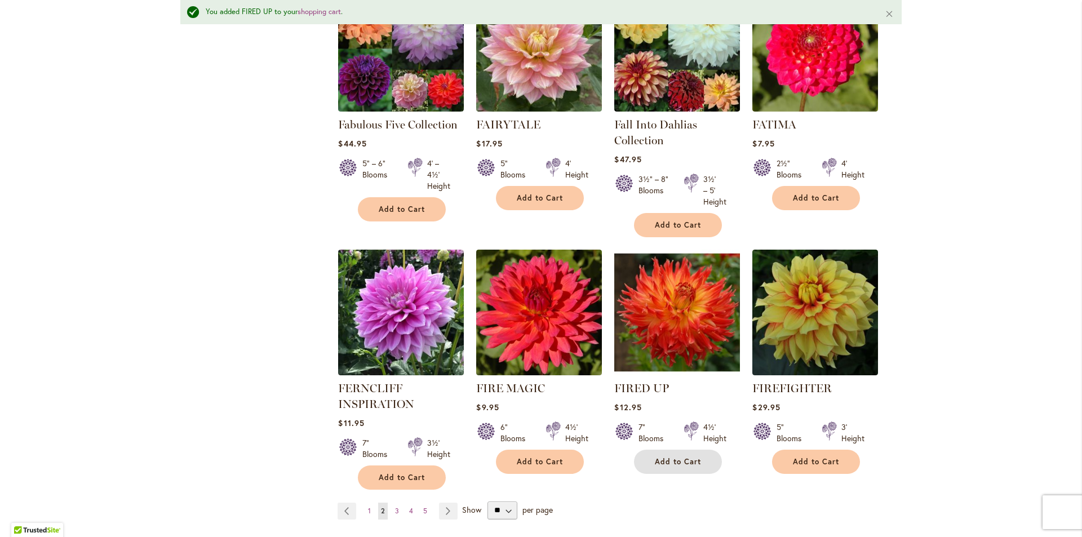
scroll to position [3762, 0]
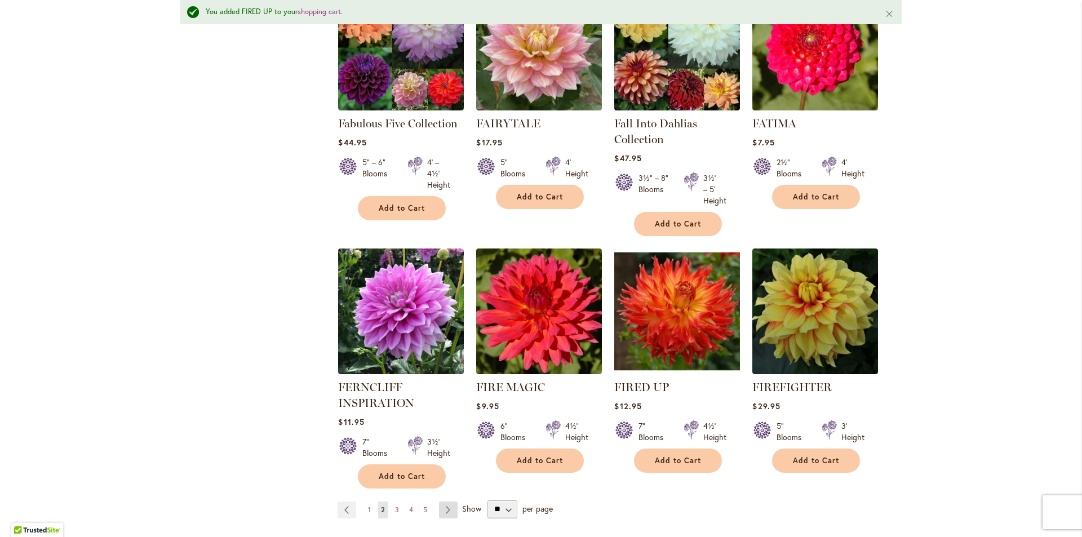
click at [446, 502] on link "Page Next" at bounding box center [448, 510] width 19 height 17
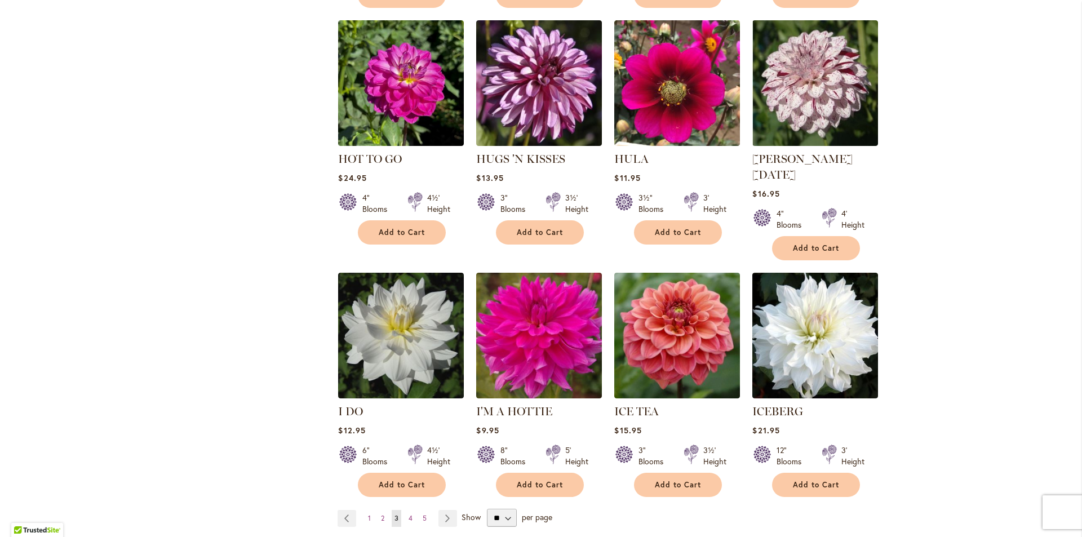
scroll to position [3732, 0]
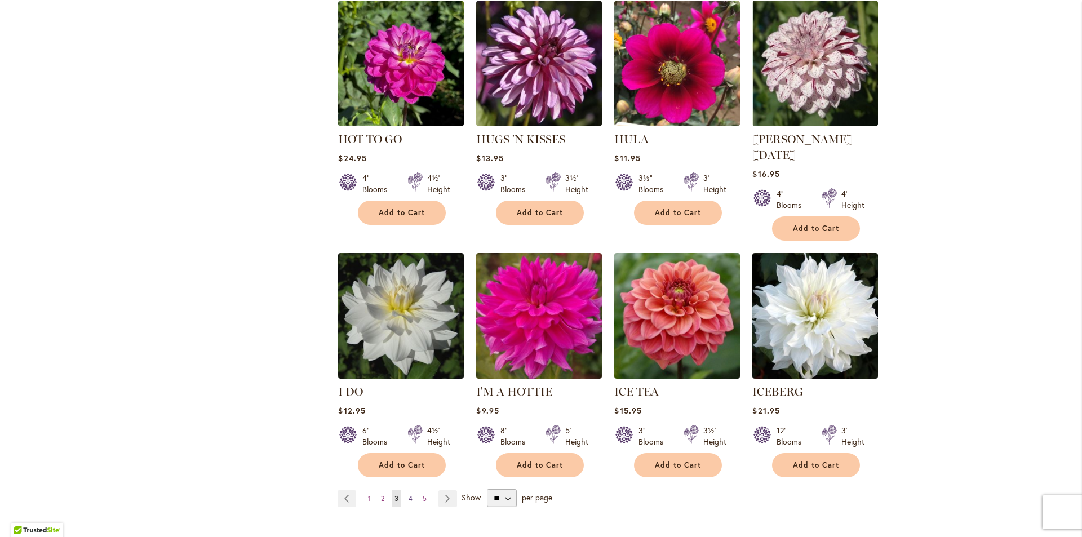
click at [409, 494] on span "4" at bounding box center [411, 498] width 4 height 8
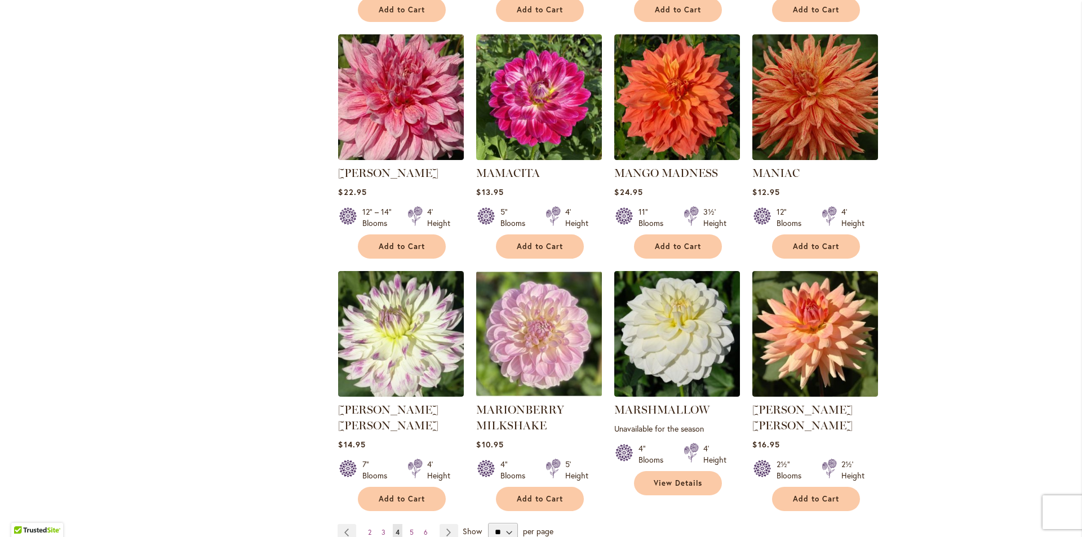
scroll to position [3507, 0]
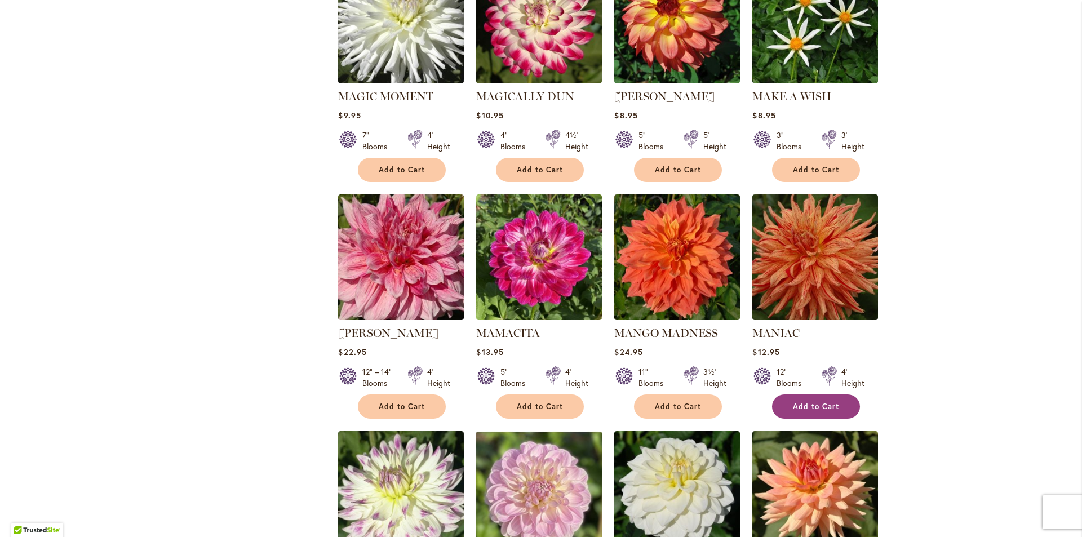
click at [807, 402] on span "Add to Cart" at bounding box center [816, 407] width 46 height 10
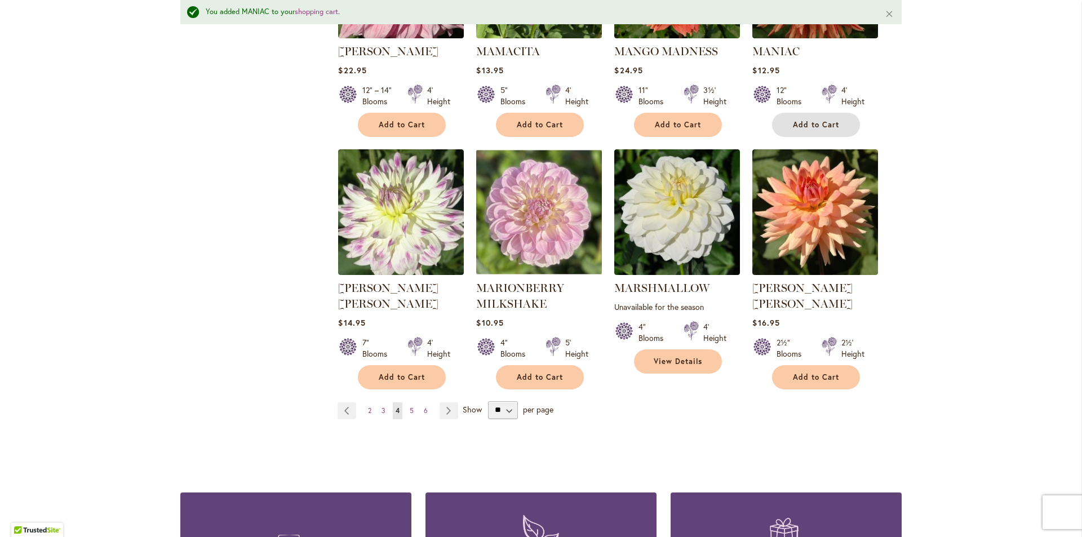
scroll to position [3875, 0]
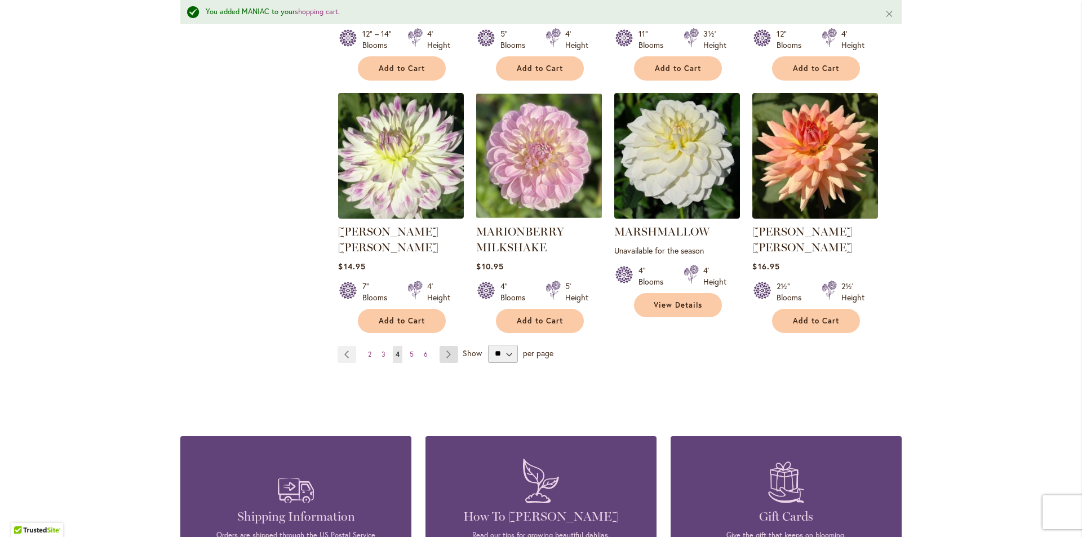
click at [446, 346] on link "Page Next" at bounding box center [449, 354] width 19 height 17
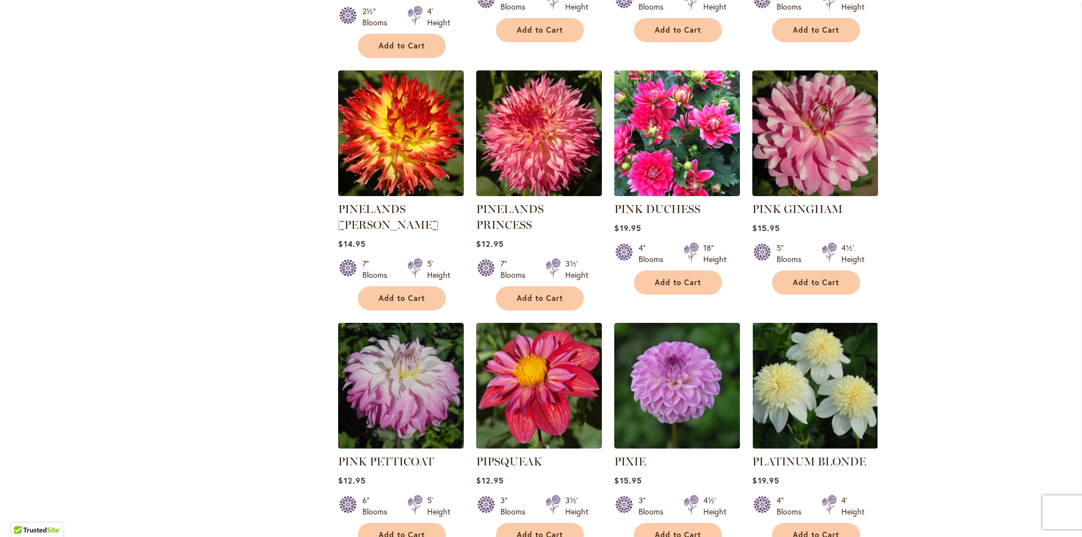
scroll to position [3676, 0]
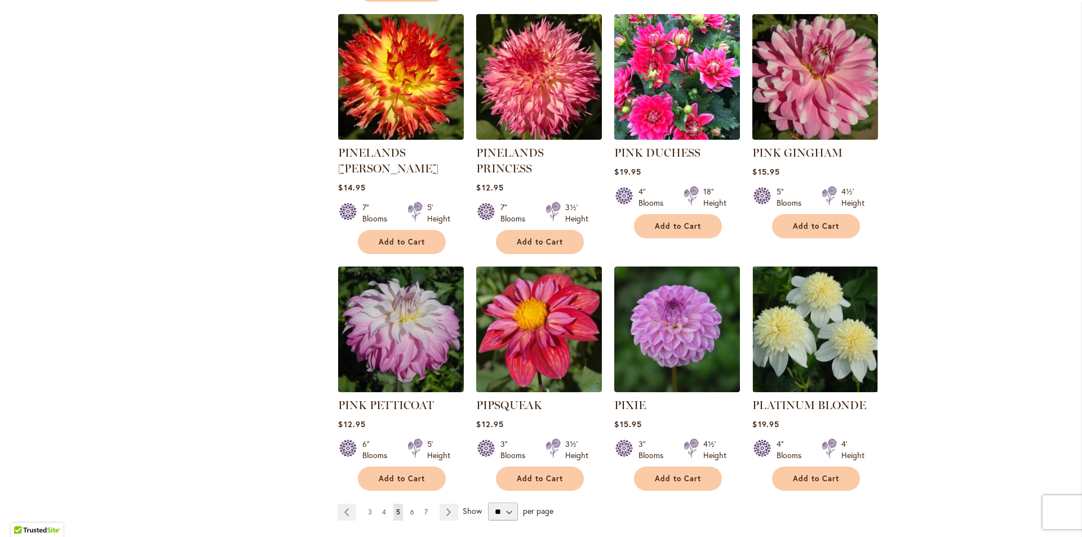
click at [410, 508] on span "6" at bounding box center [412, 512] width 4 height 8
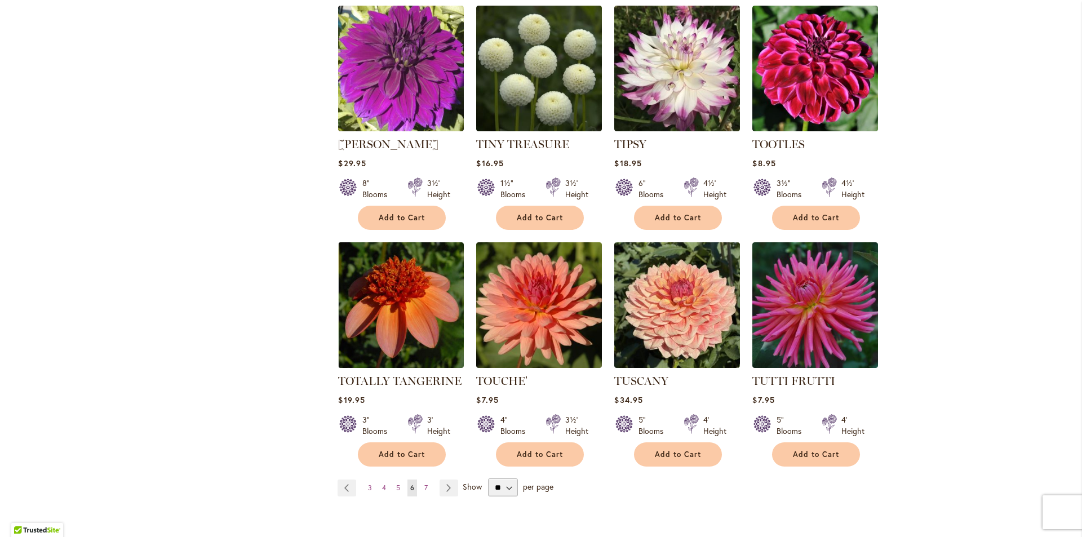
scroll to position [3676, 0]
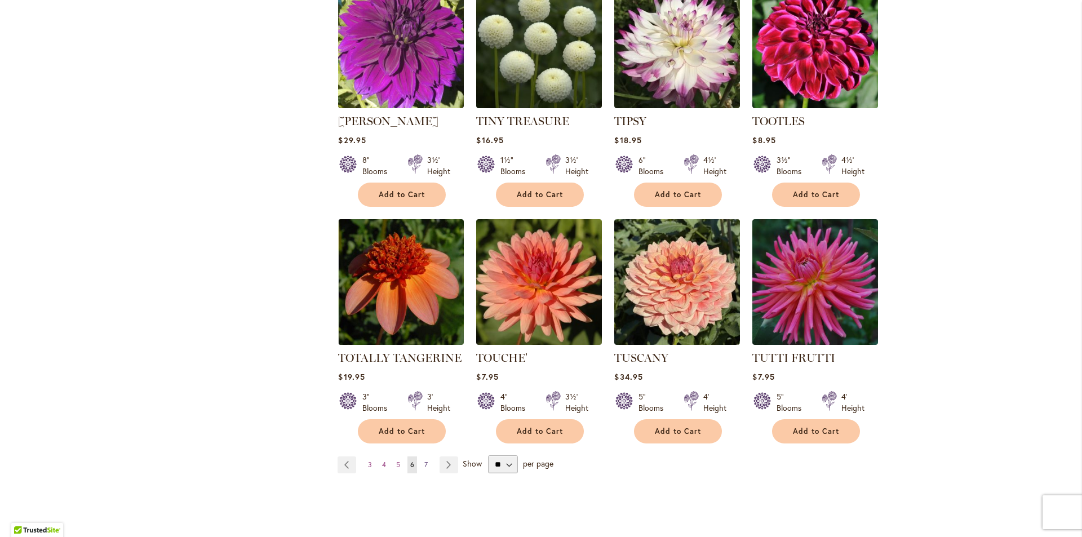
click at [424, 460] on span "7" at bounding box center [425, 464] width 3 height 8
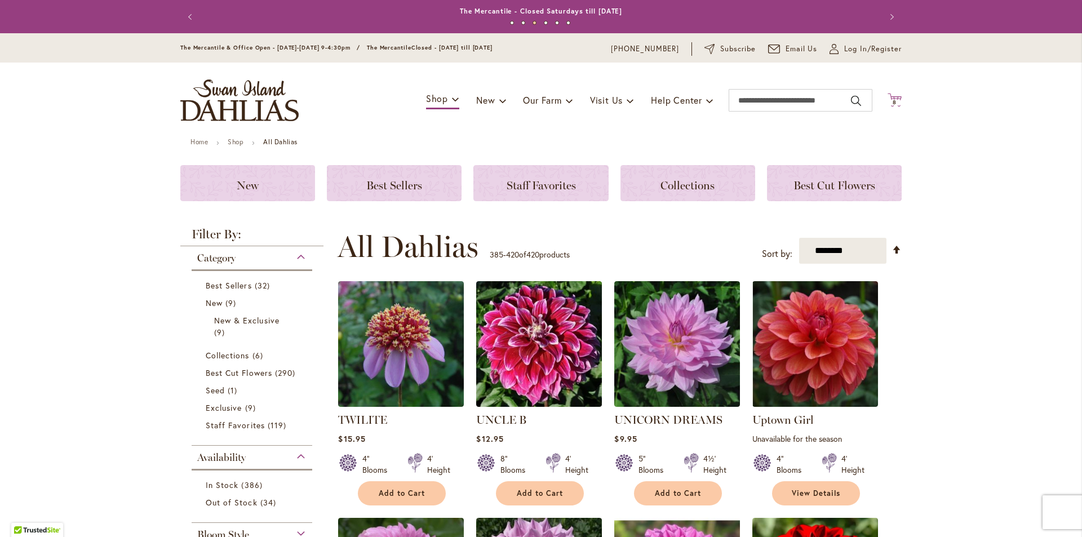
click at [893, 102] on span "8" at bounding box center [895, 102] width 4 height 7
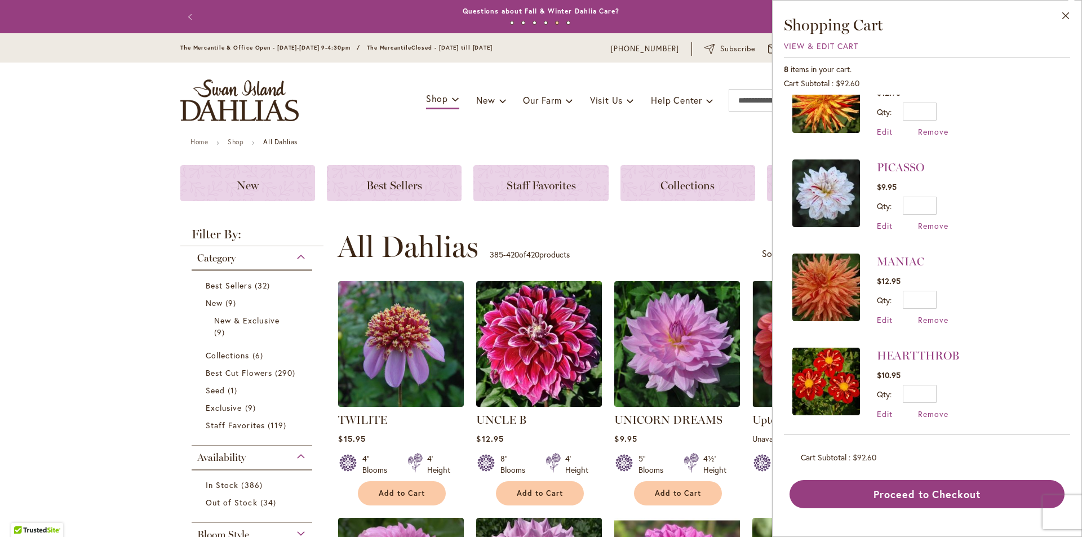
scroll to position [321, 0]
click at [887, 317] on span "Edit" at bounding box center [885, 319] width 16 height 11
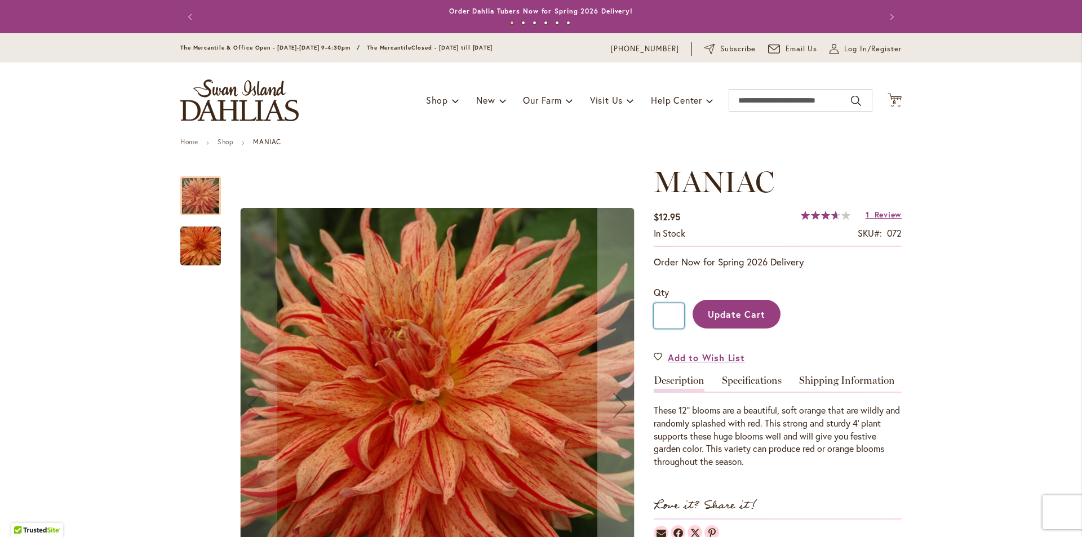
click at [672, 318] on input "*" at bounding box center [669, 315] width 30 height 25
type input "*"
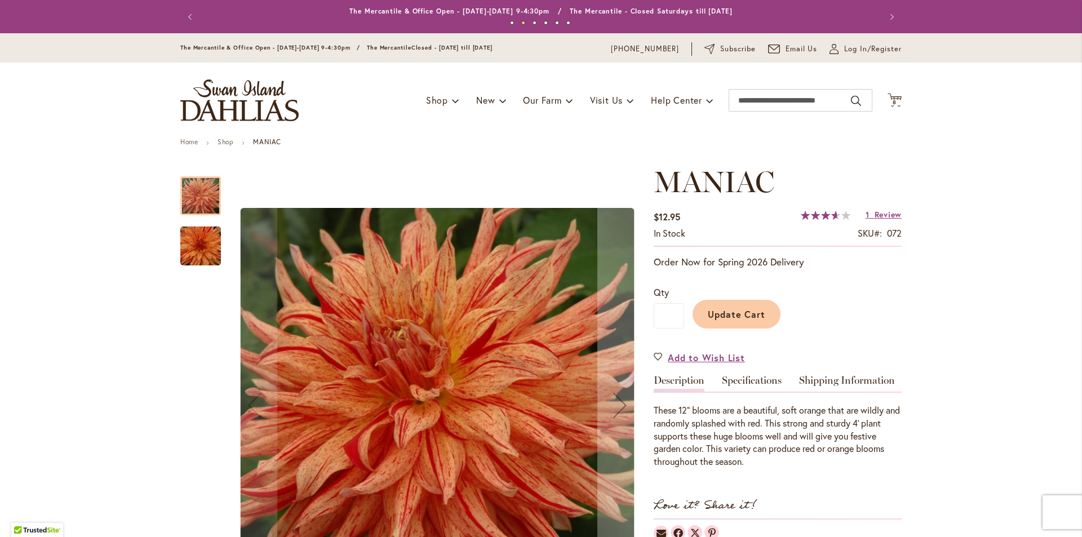
click at [708, 314] on span "Update Cart" at bounding box center [737, 314] width 58 height 12
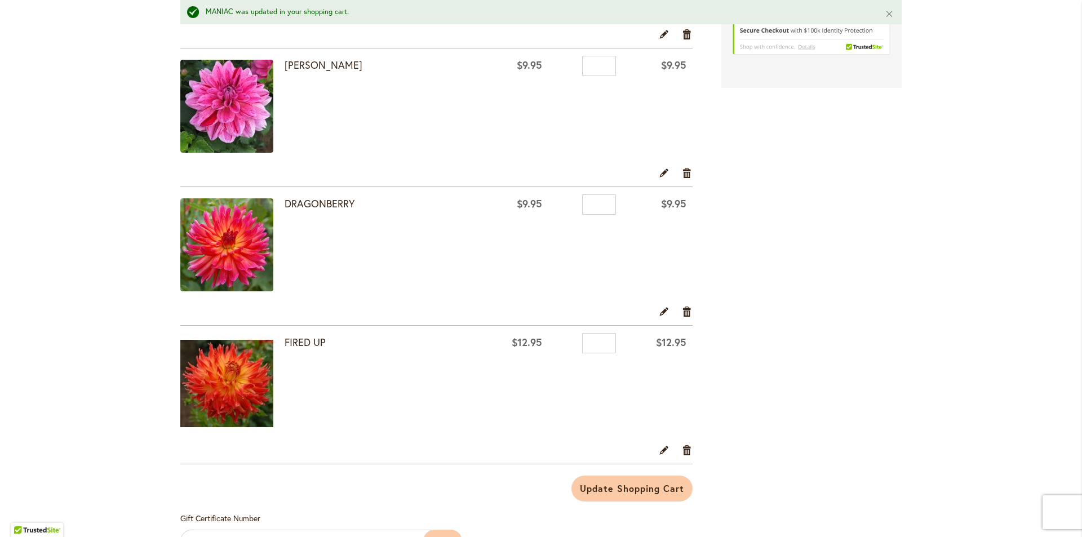
scroll to position [789, 0]
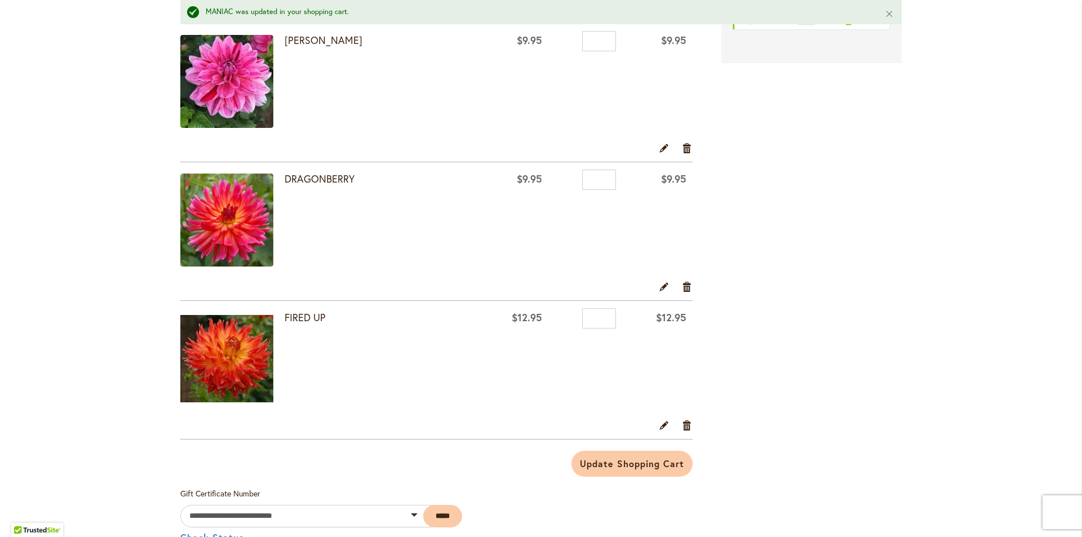
click at [219, 222] on img at bounding box center [226, 220] width 93 height 93
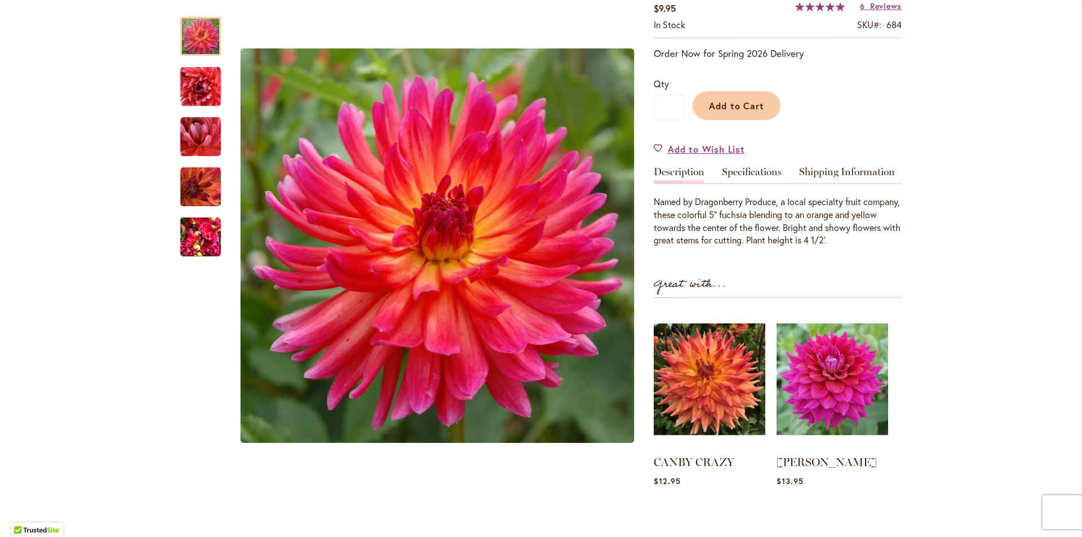
scroll to position [225, 0]
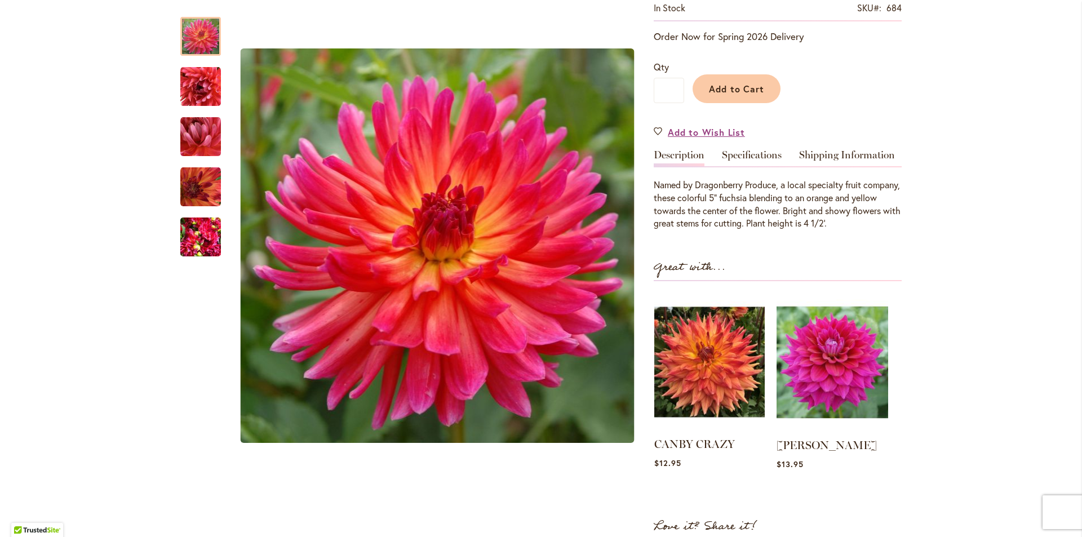
click at [714, 365] on img at bounding box center [709, 362] width 110 height 138
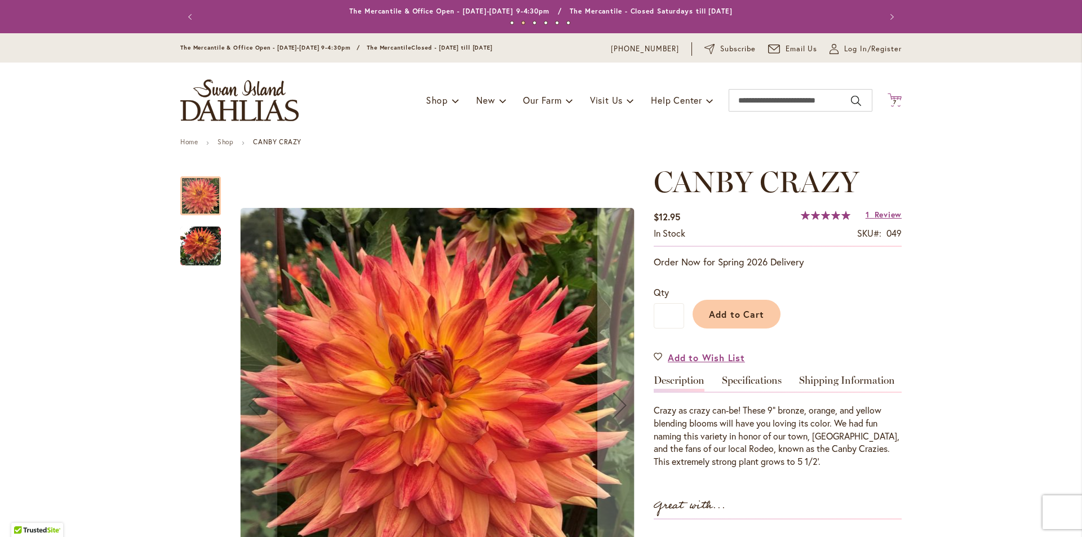
click at [888, 99] on icon "Cart .cls-1 { fill: #231f20; }" at bounding box center [895, 100] width 14 height 14
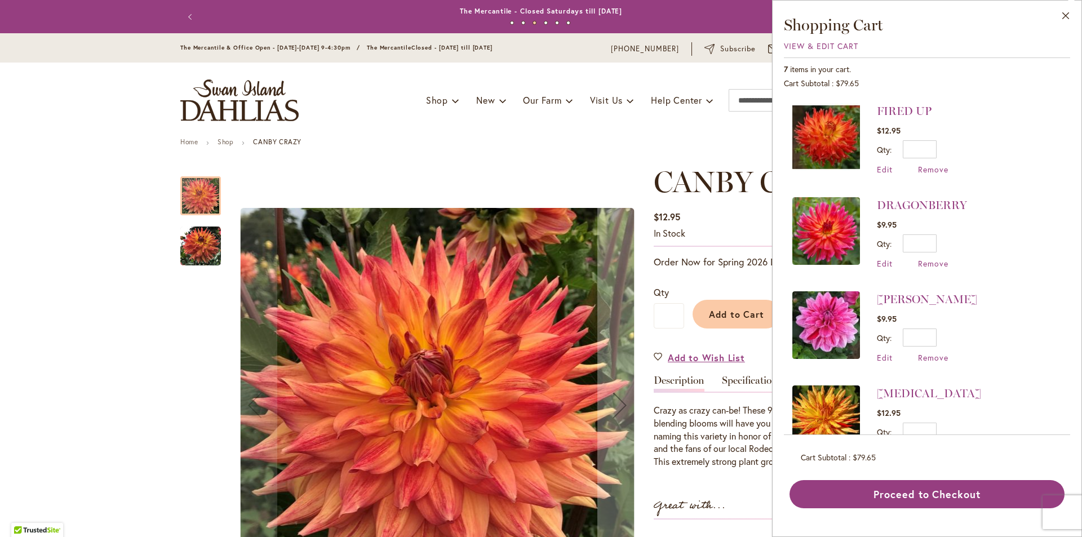
click at [829, 233] on img at bounding box center [826, 231] width 68 height 68
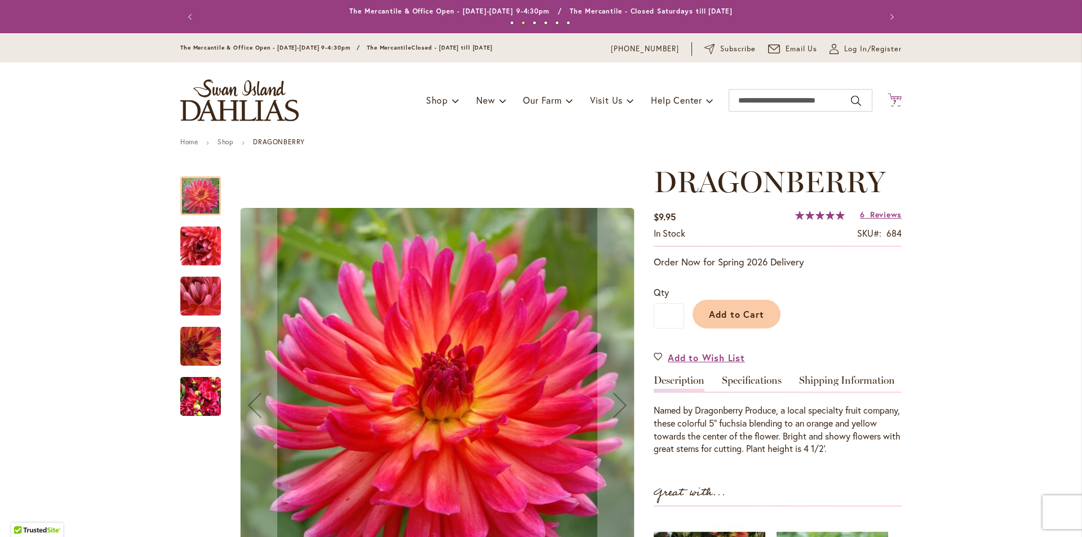
click at [893, 103] on span "7" at bounding box center [894, 102] width 3 height 7
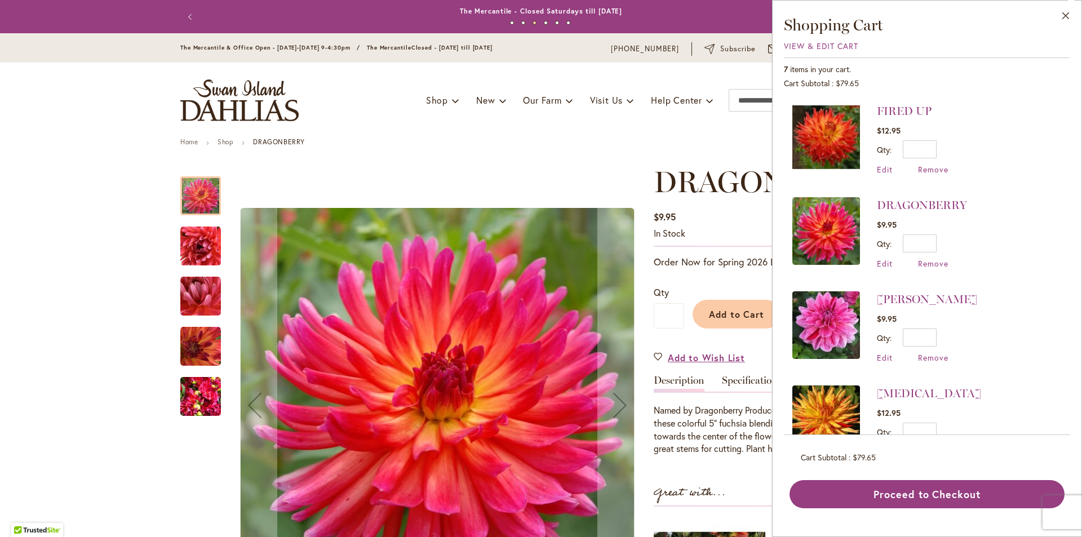
click at [824, 141] on img at bounding box center [826, 137] width 68 height 68
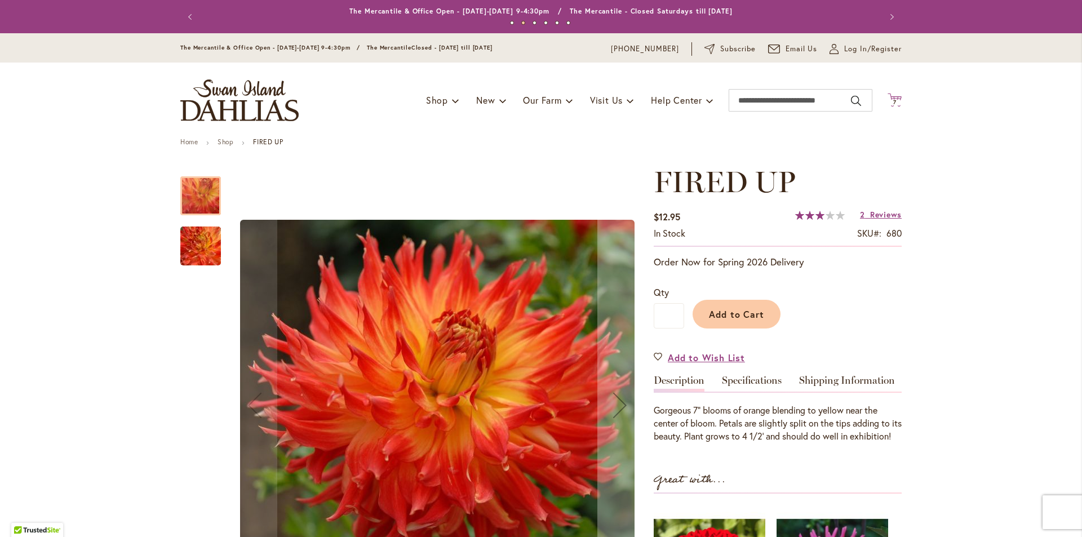
click at [893, 102] on span "7" at bounding box center [894, 102] width 3 height 7
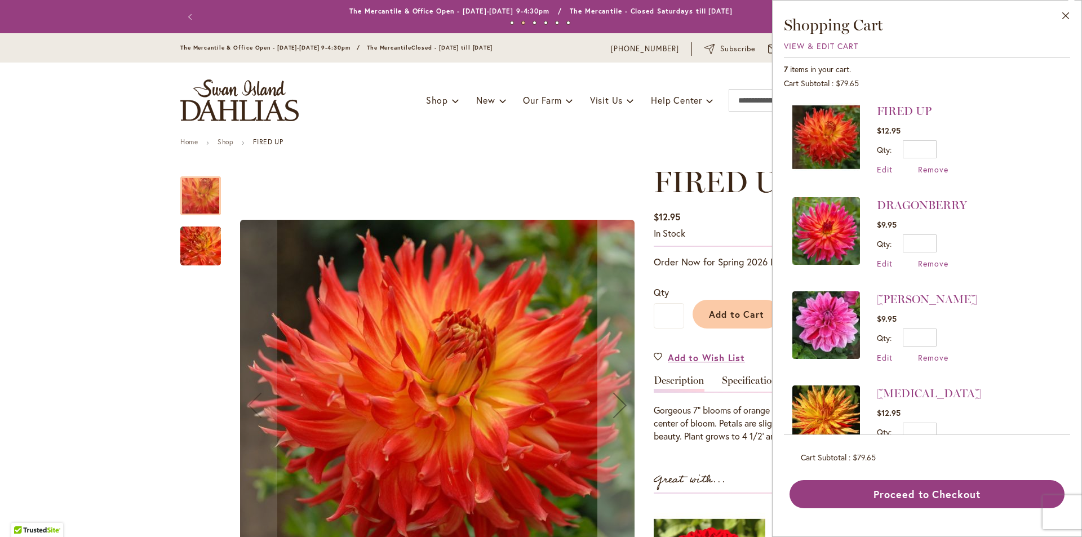
click at [834, 233] on img at bounding box center [826, 231] width 68 height 68
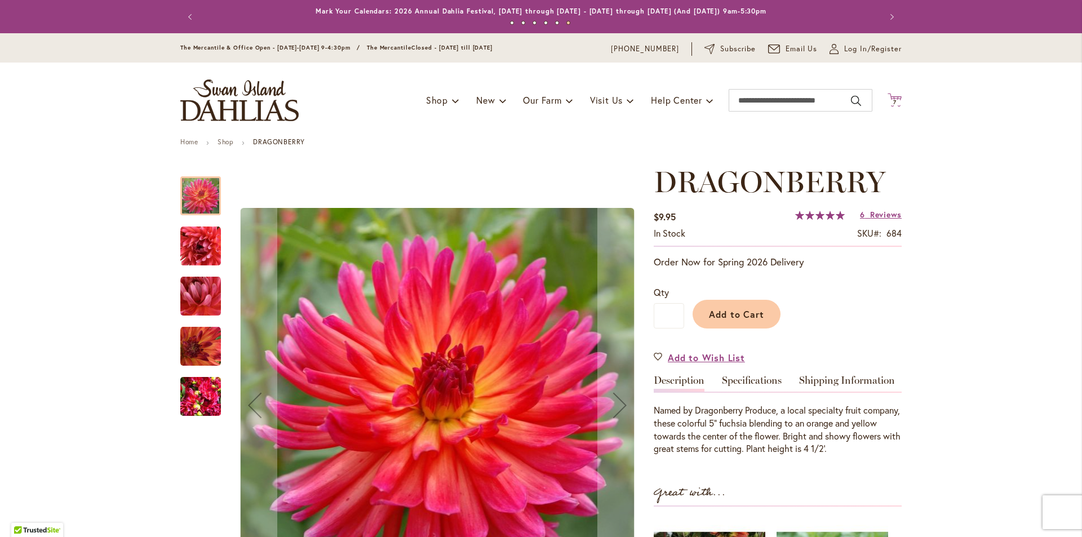
click at [893, 100] on span "7 7 items" at bounding box center [894, 103] width 11 height 6
